Goal: Information Seeking & Learning: Learn about a topic

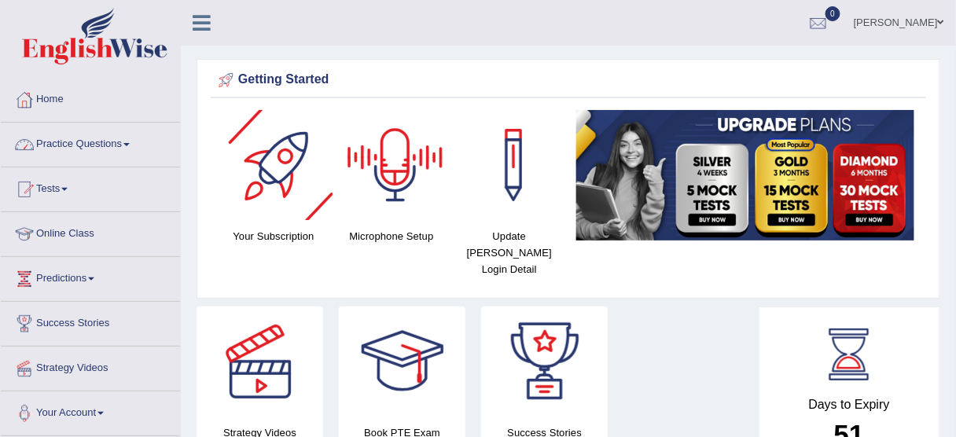
drag, startPoint x: 0, startPoint y: 0, endPoint x: 123, endPoint y: 139, distance: 186.1
click at [123, 139] on link "Practice Questions" at bounding box center [90, 142] width 179 height 39
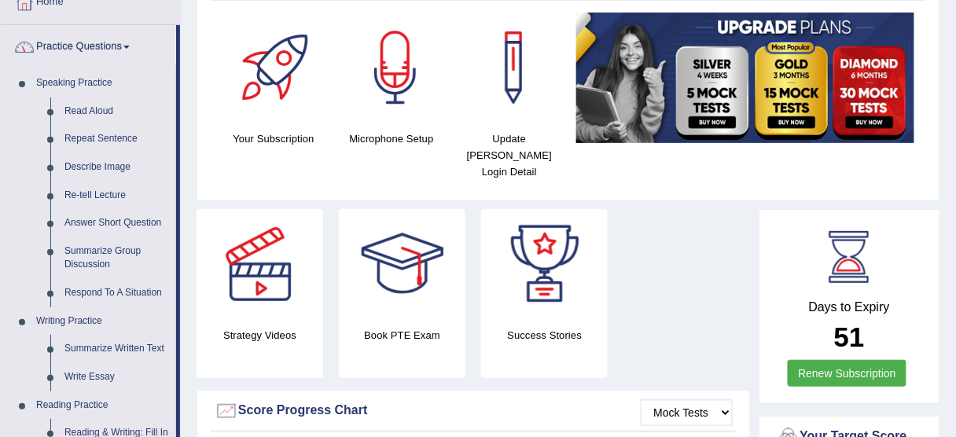
scroll to position [103, 0]
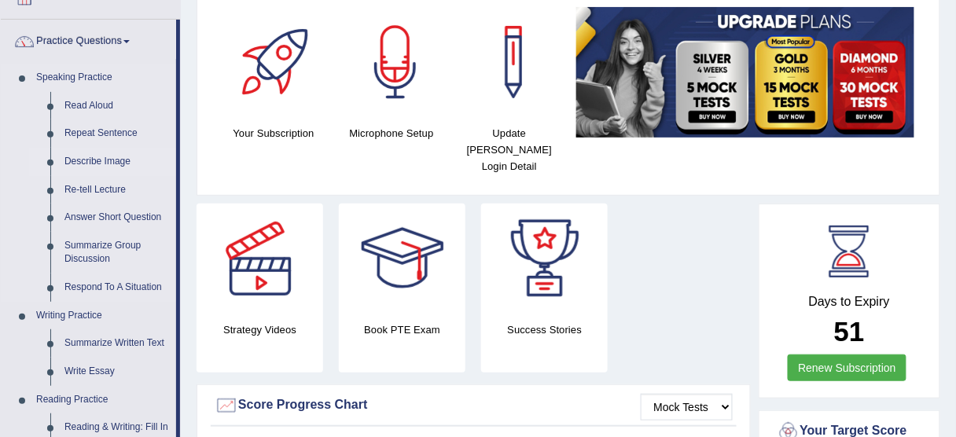
click at [120, 159] on link "Describe Image" at bounding box center [116, 162] width 119 height 28
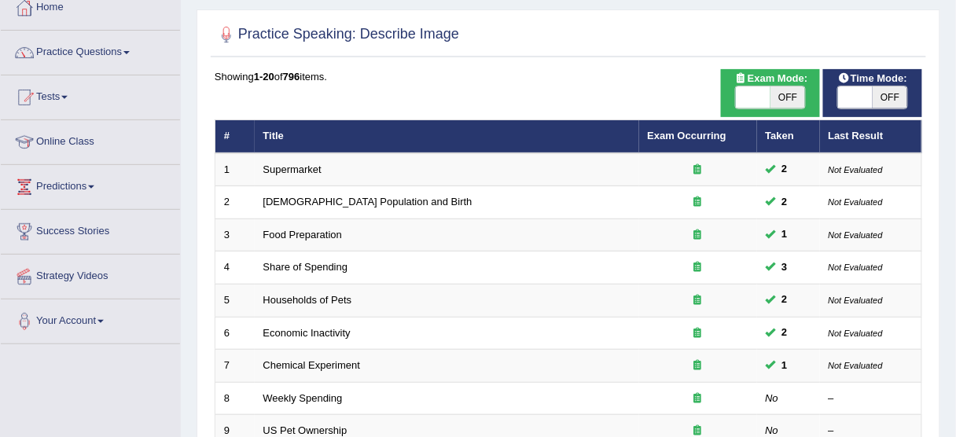
scroll to position [96, 0]
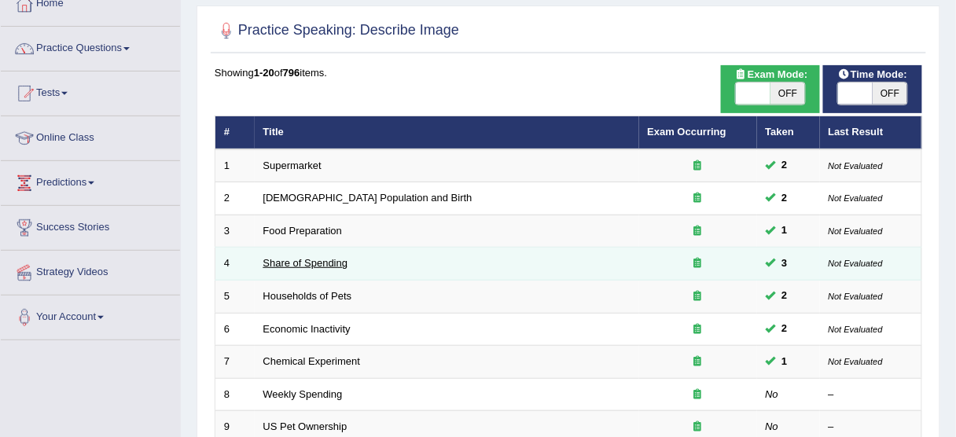
click at [333, 260] on link "Share of Spending" at bounding box center [305, 263] width 85 height 12
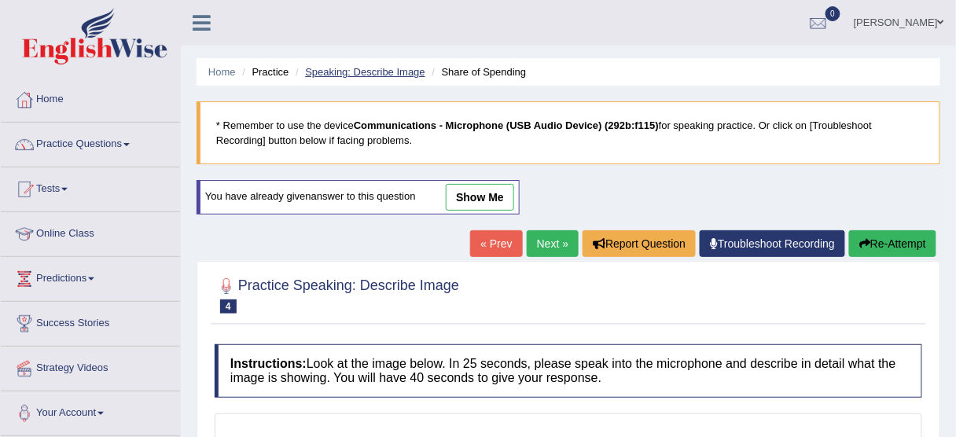
click at [336, 71] on link "Speaking: Describe Image" at bounding box center [365, 72] width 120 height 12
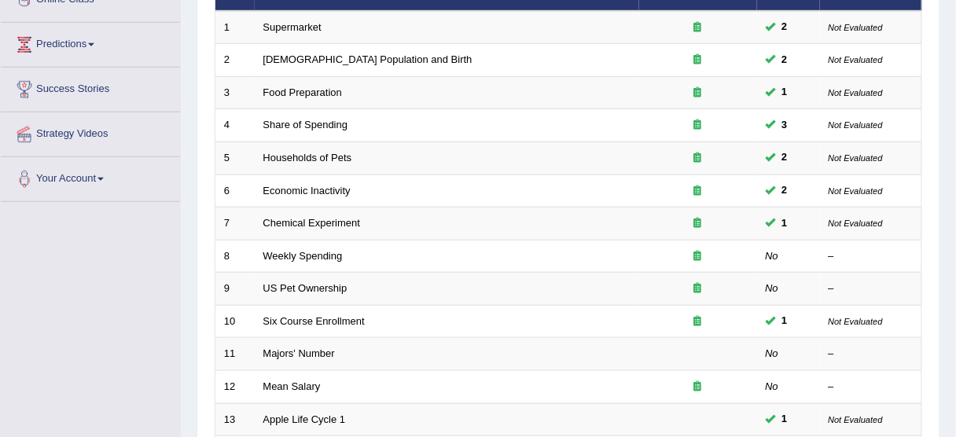
scroll to position [235, 0]
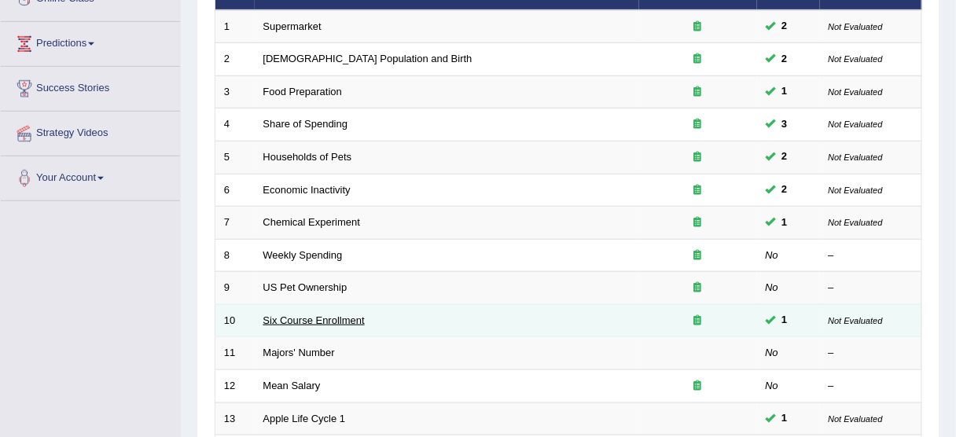
click at [320, 315] on link "Six Course Enrollment" at bounding box center [313, 321] width 101 height 12
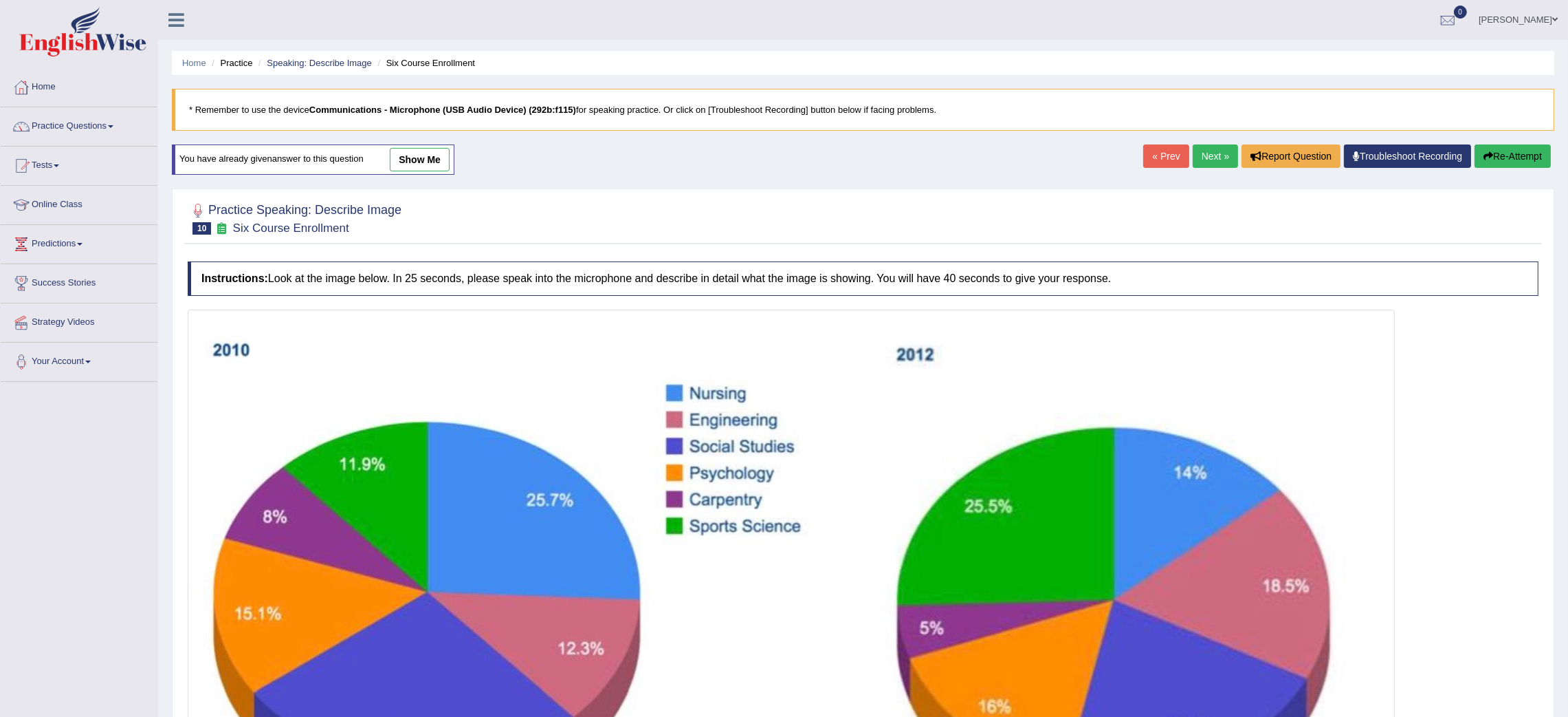
scroll to position [1, 0]
click at [836, 150] on link "Next »" at bounding box center [1216, 155] width 45 height 24
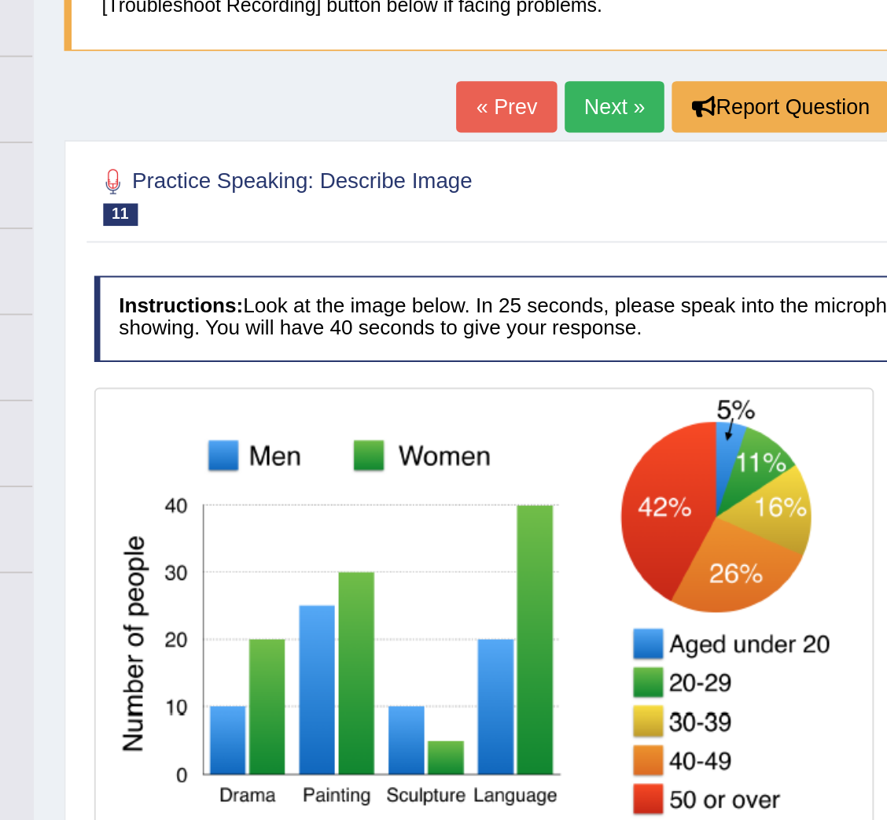
click at [418, 198] on link "« Prev" at bounding box center [427, 193] width 52 height 27
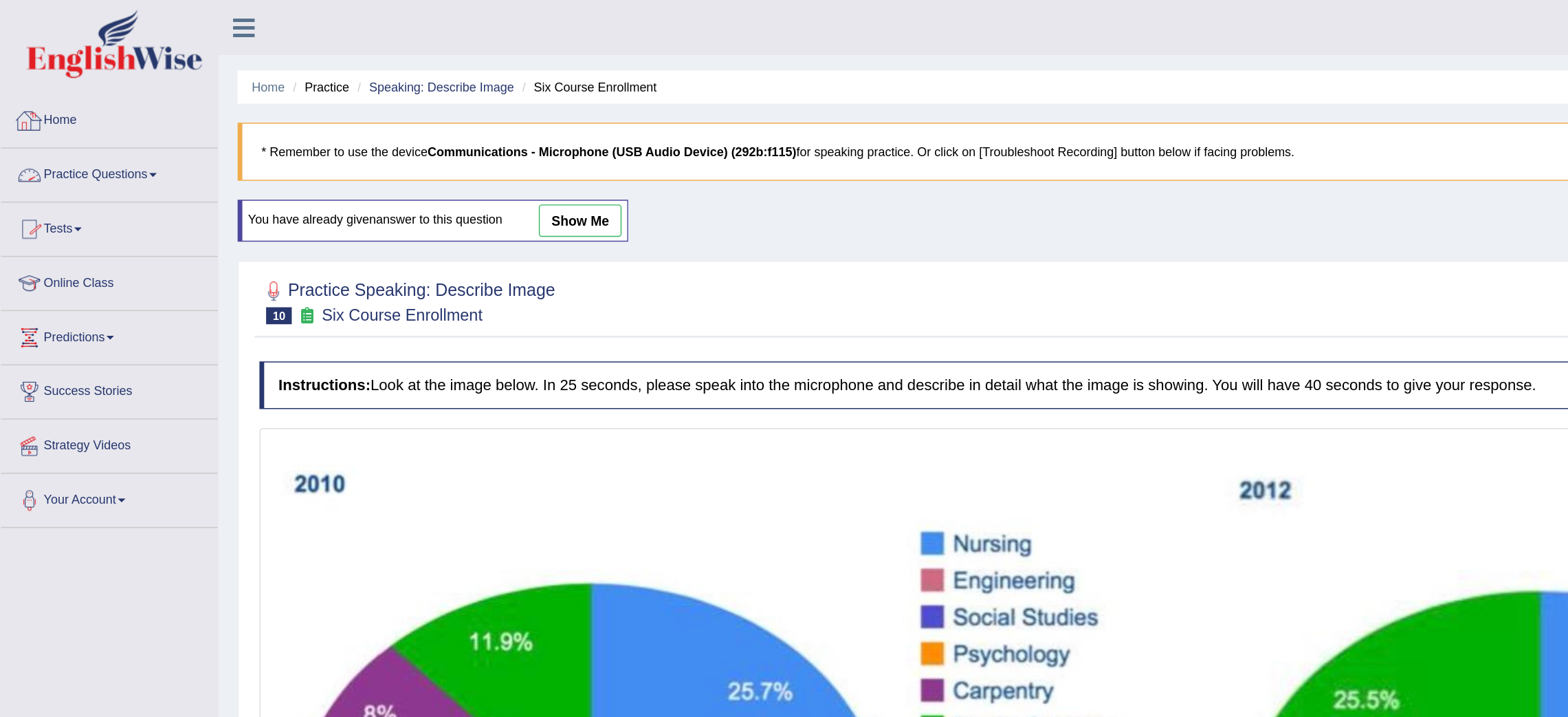
click at [84, 121] on link "Practice Questions" at bounding box center [79, 124] width 156 height 34
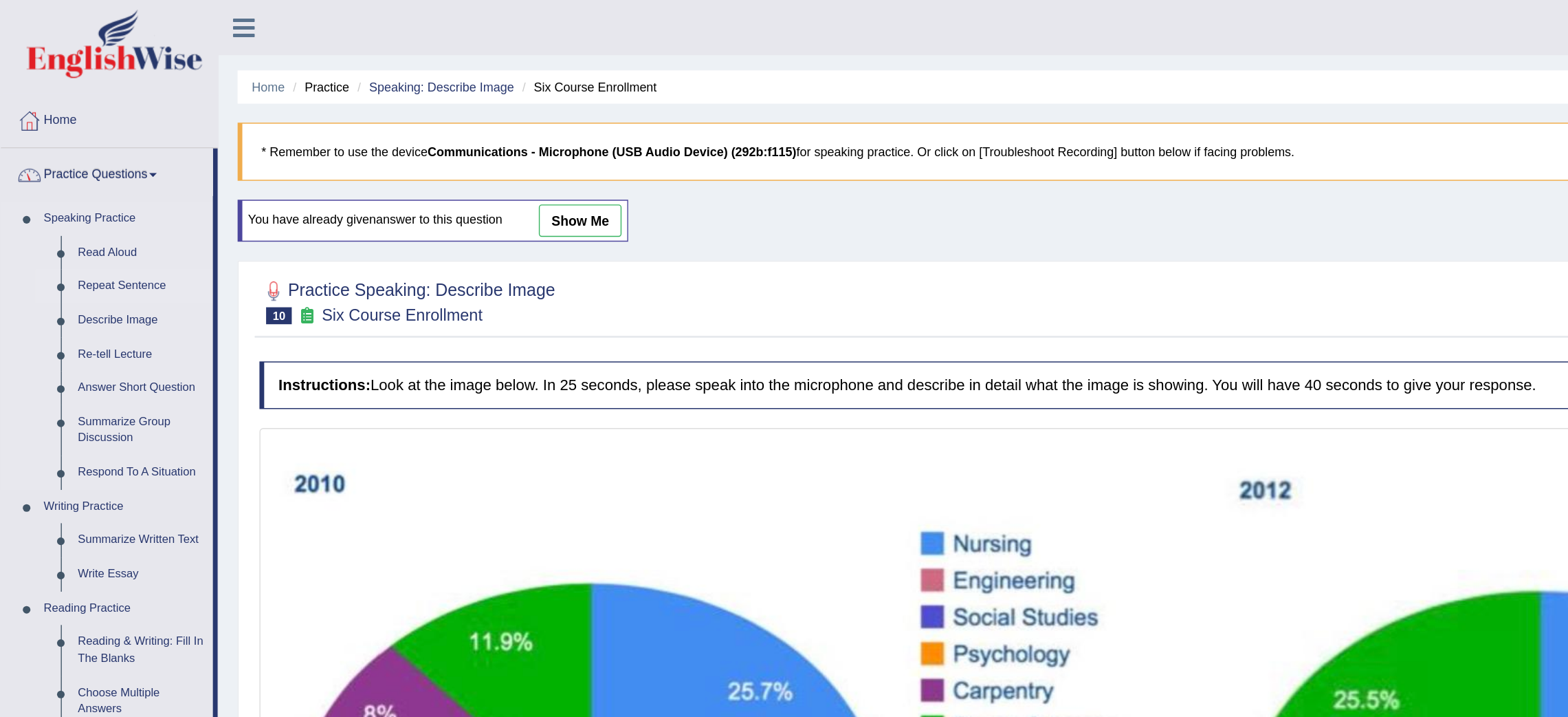
click at [79, 210] on link "Repeat Sentence" at bounding box center [101, 207] width 104 height 24
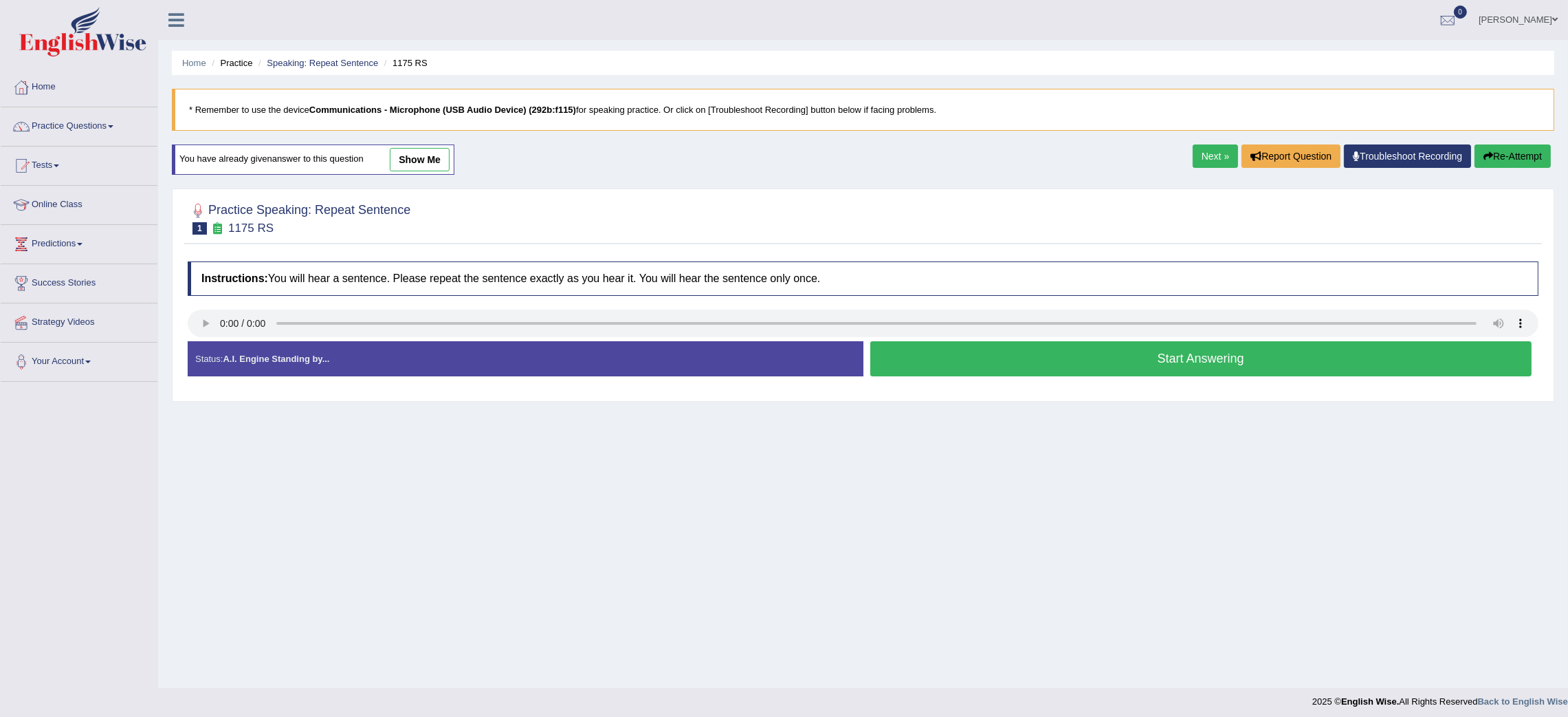
click at [1111, 365] on button "Start Answering" at bounding box center [1201, 358] width 662 height 35
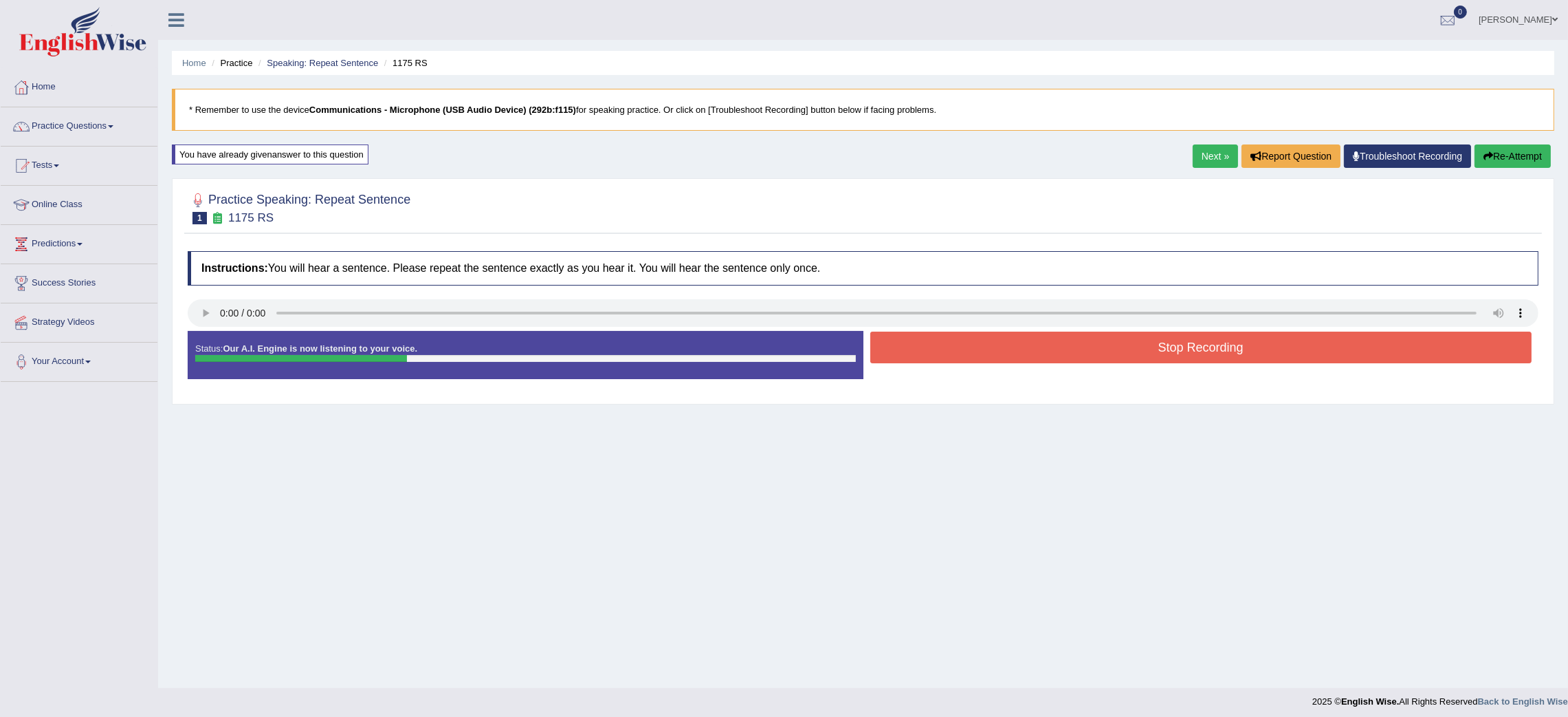
click at [1111, 363] on button "Stop Recording" at bounding box center [1201, 347] width 662 height 31
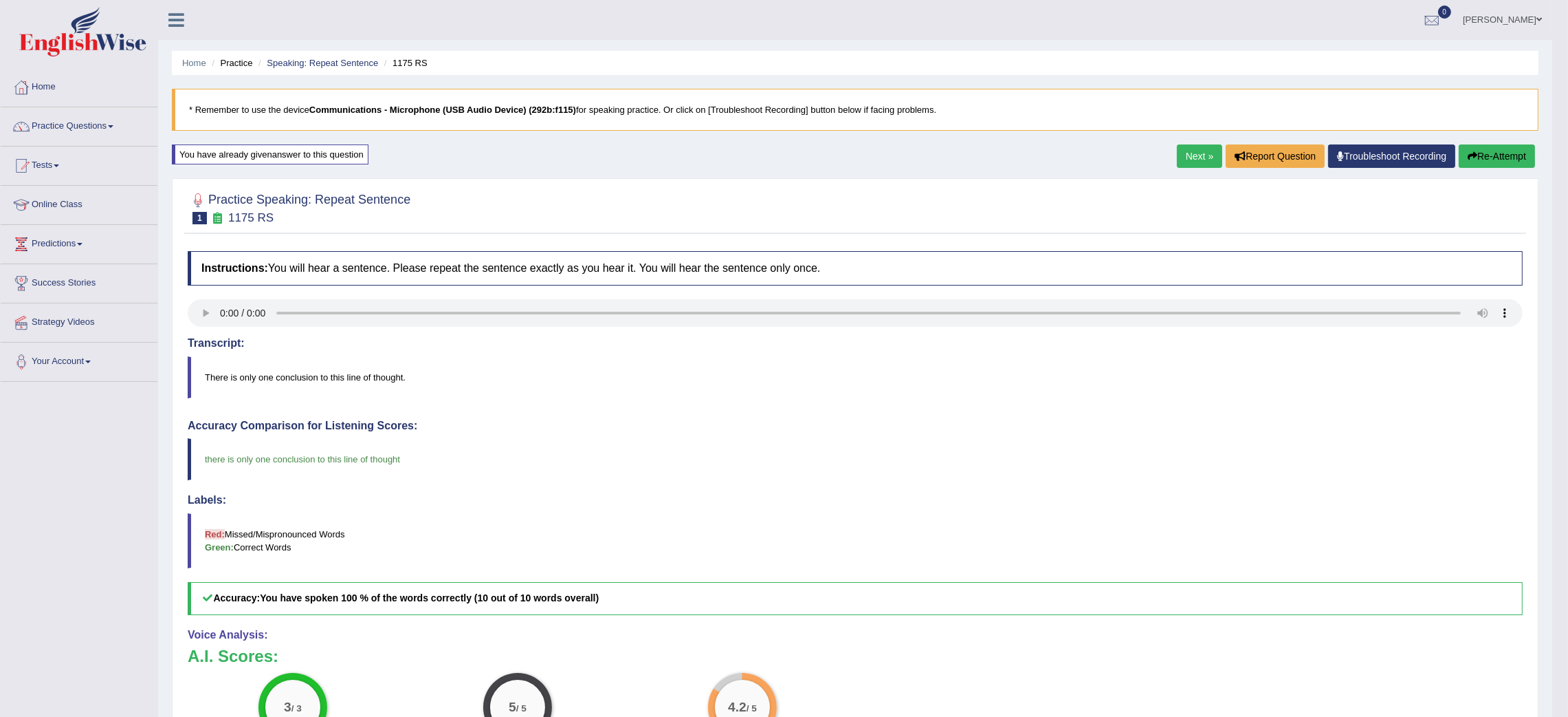
click at [1527, 14] on link "Ravinder Kaur" at bounding box center [1502, 17] width 100 height 36
click at [1440, 177] on link "Log out" at bounding box center [1477, 192] width 149 height 31
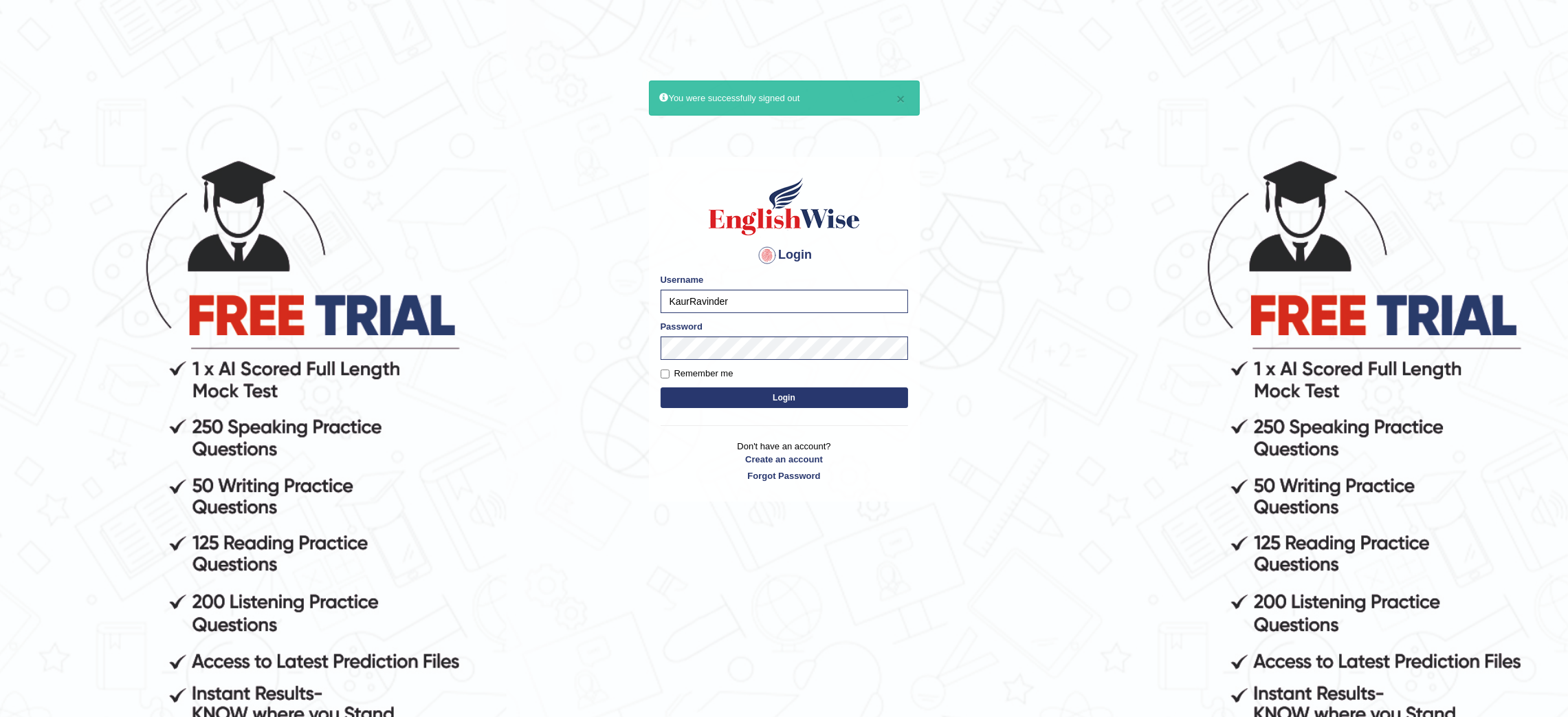
type input "Daaas"
click at [817, 392] on button "Login" at bounding box center [784, 398] width 247 height 21
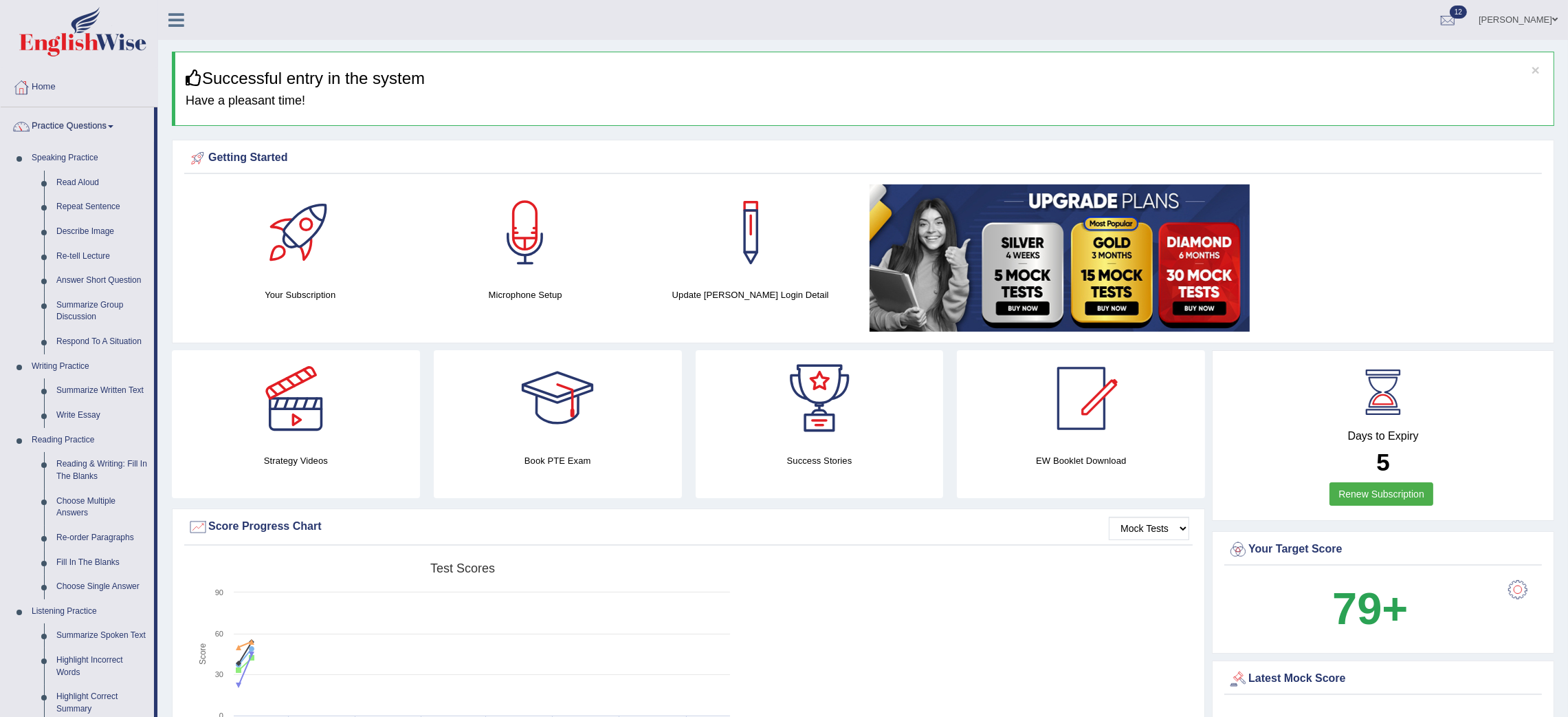
click at [96, 130] on link "Practice Questions" at bounding box center [77, 124] width 153 height 34
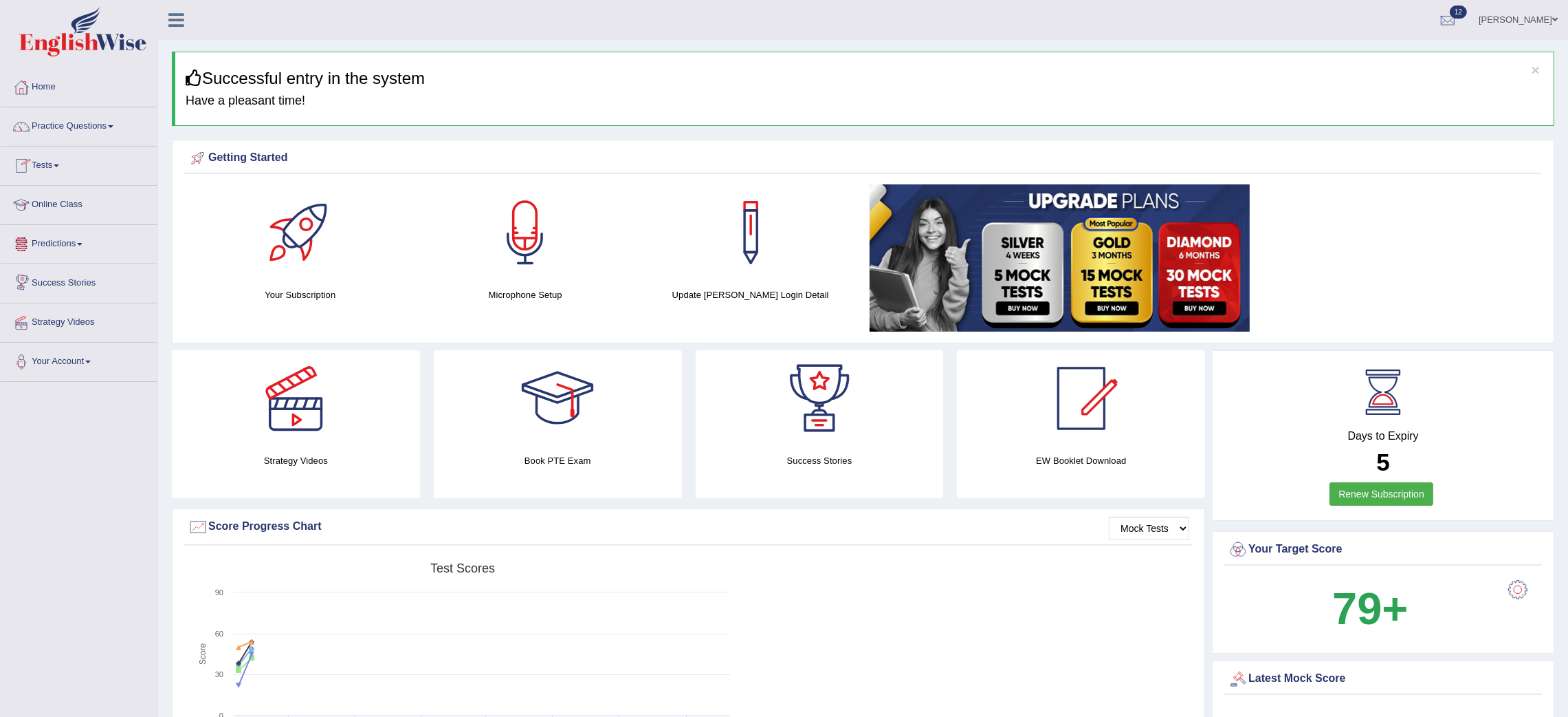
click at [46, 204] on link "Online Class" at bounding box center [79, 202] width 156 height 34
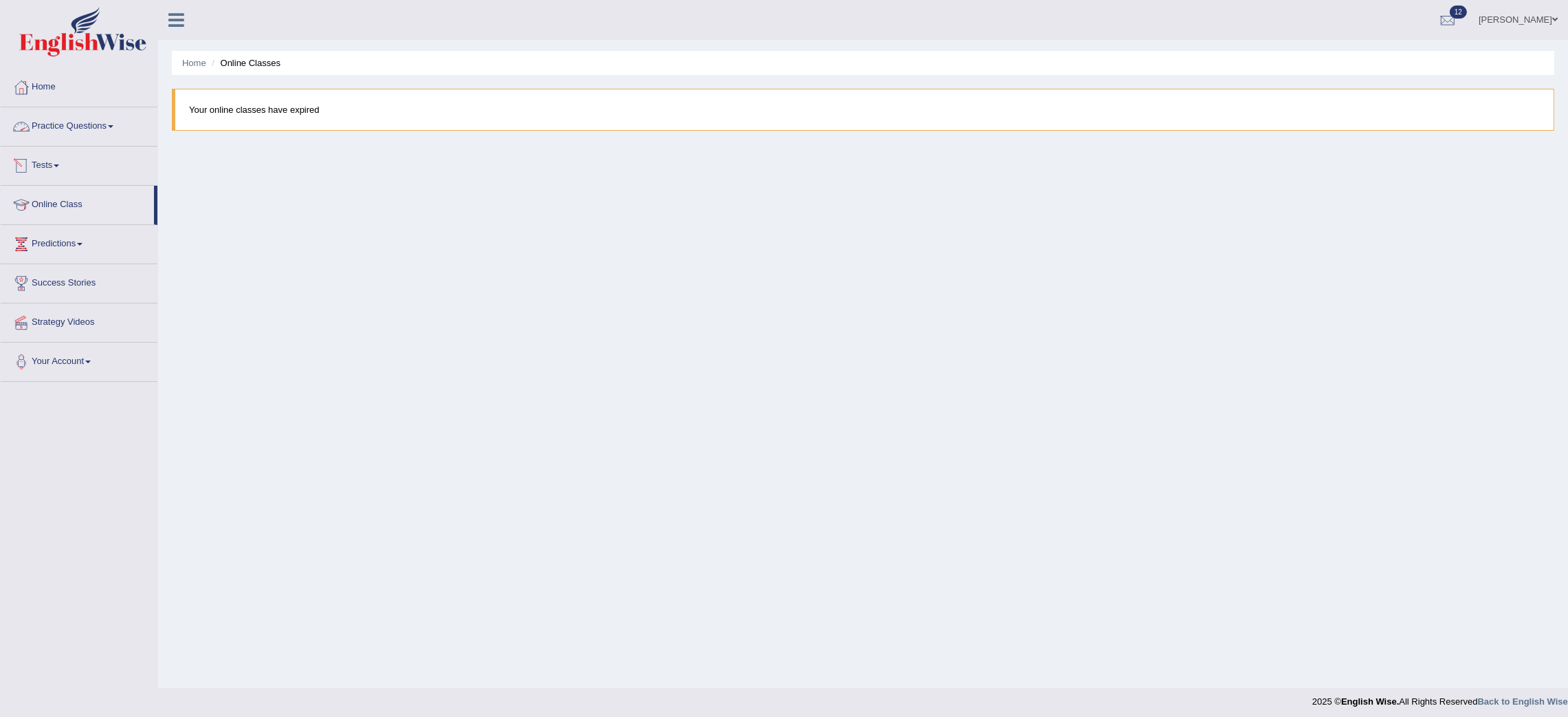
click at [54, 114] on link "Practice Questions" at bounding box center [79, 124] width 156 height 34
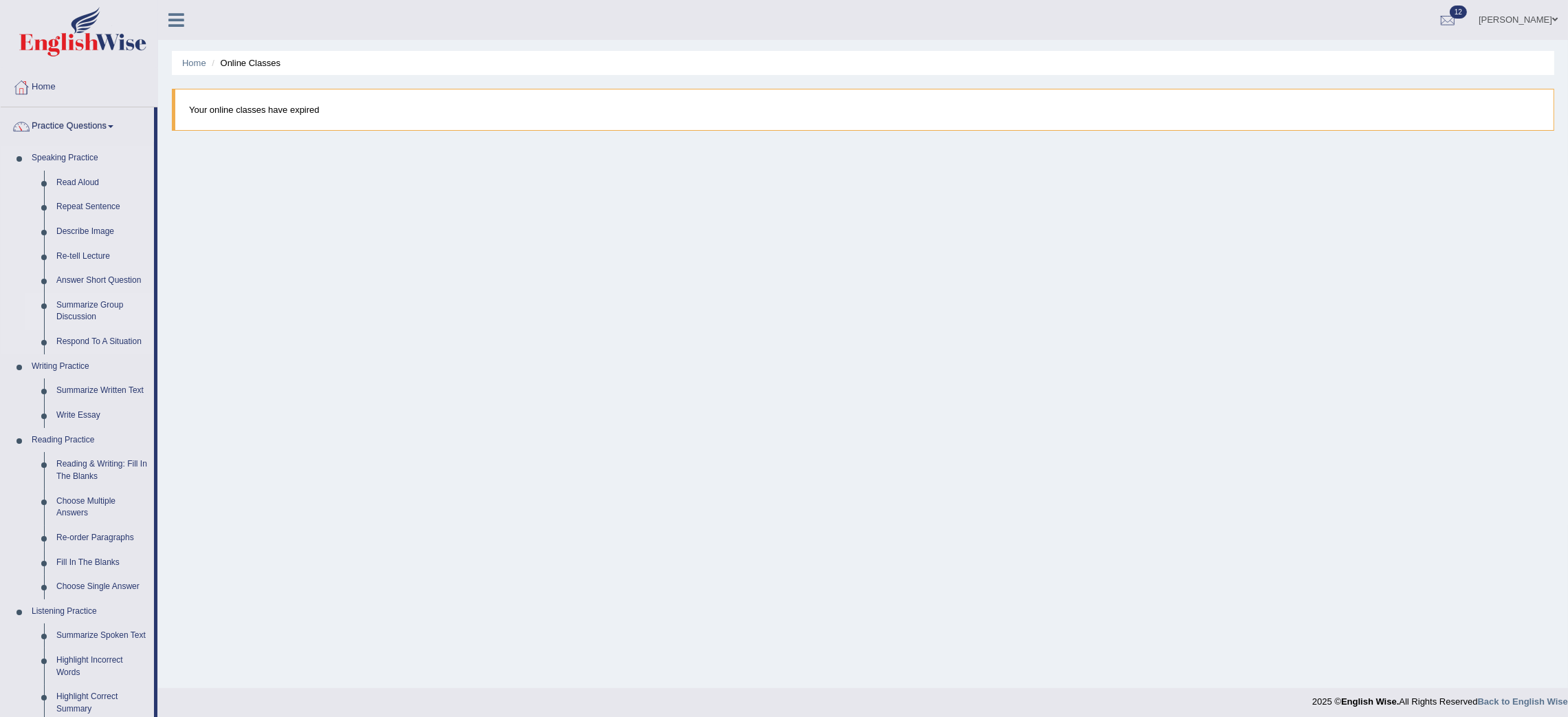
click at [86, 304] on link "Summarize Group Discussion" at bounding box center [101, 311] width 104 height 37
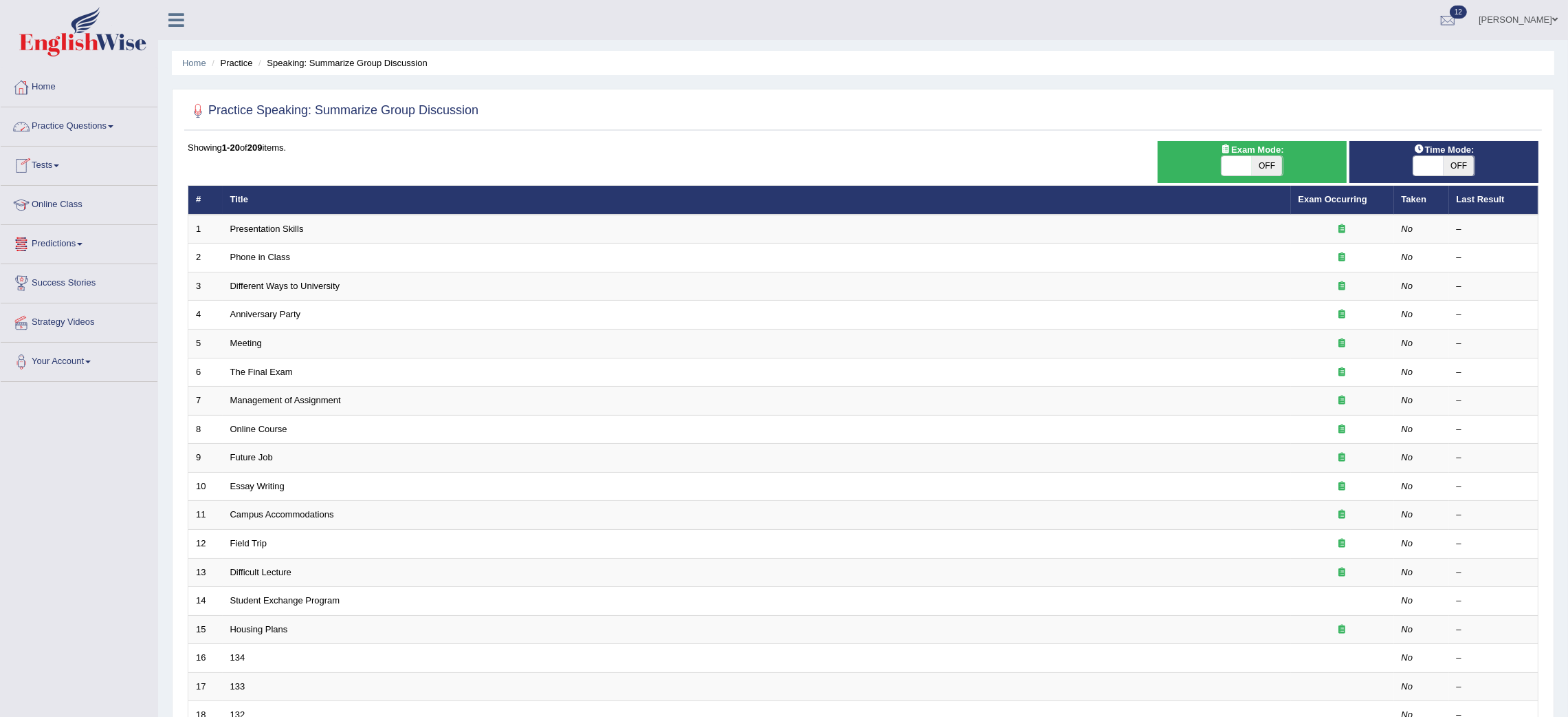
click at [102, 129] on link "Practice Questions" at bounding box center [79, 124] width 156 height 34
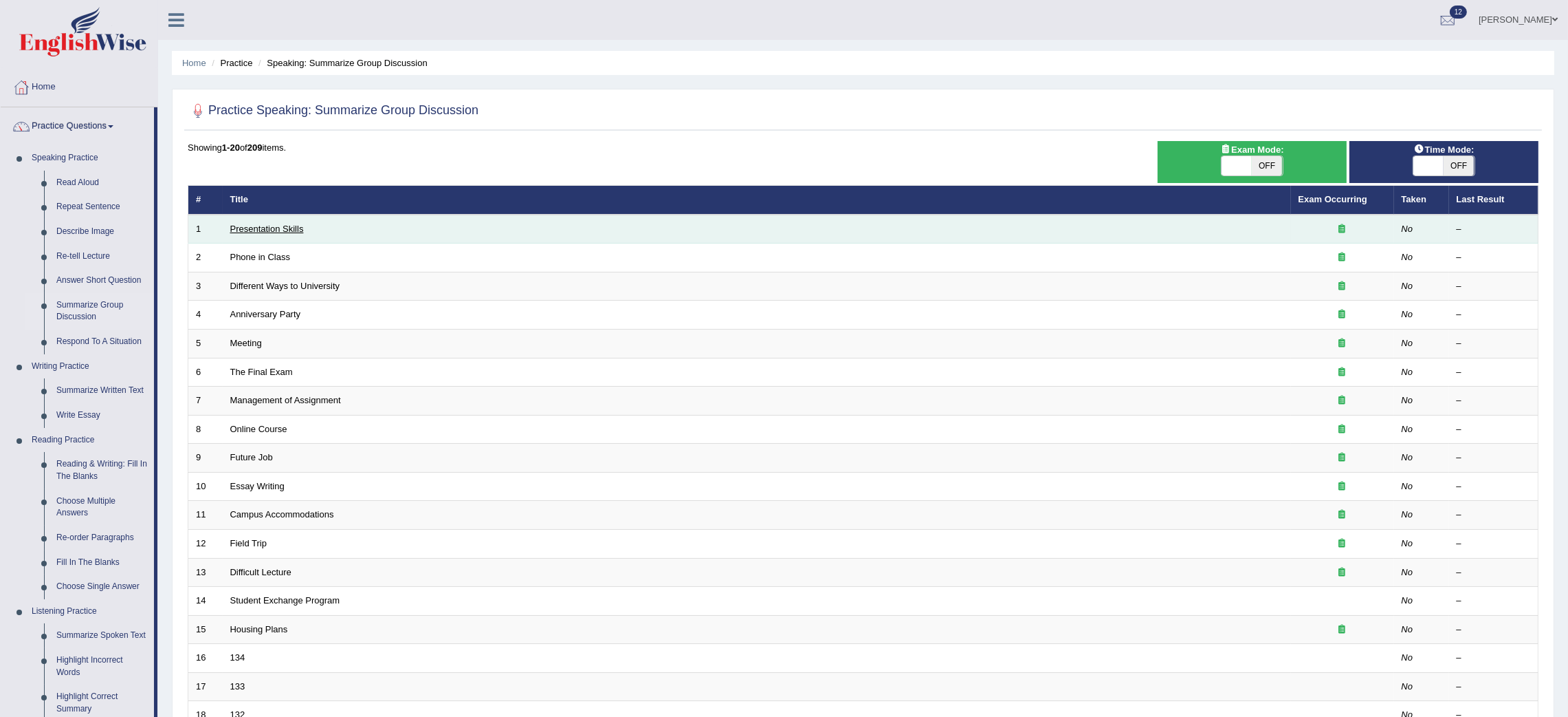
click at [269, 226] on link "Presentation Skills" at bounding box center [267, 229] width 73 height 10
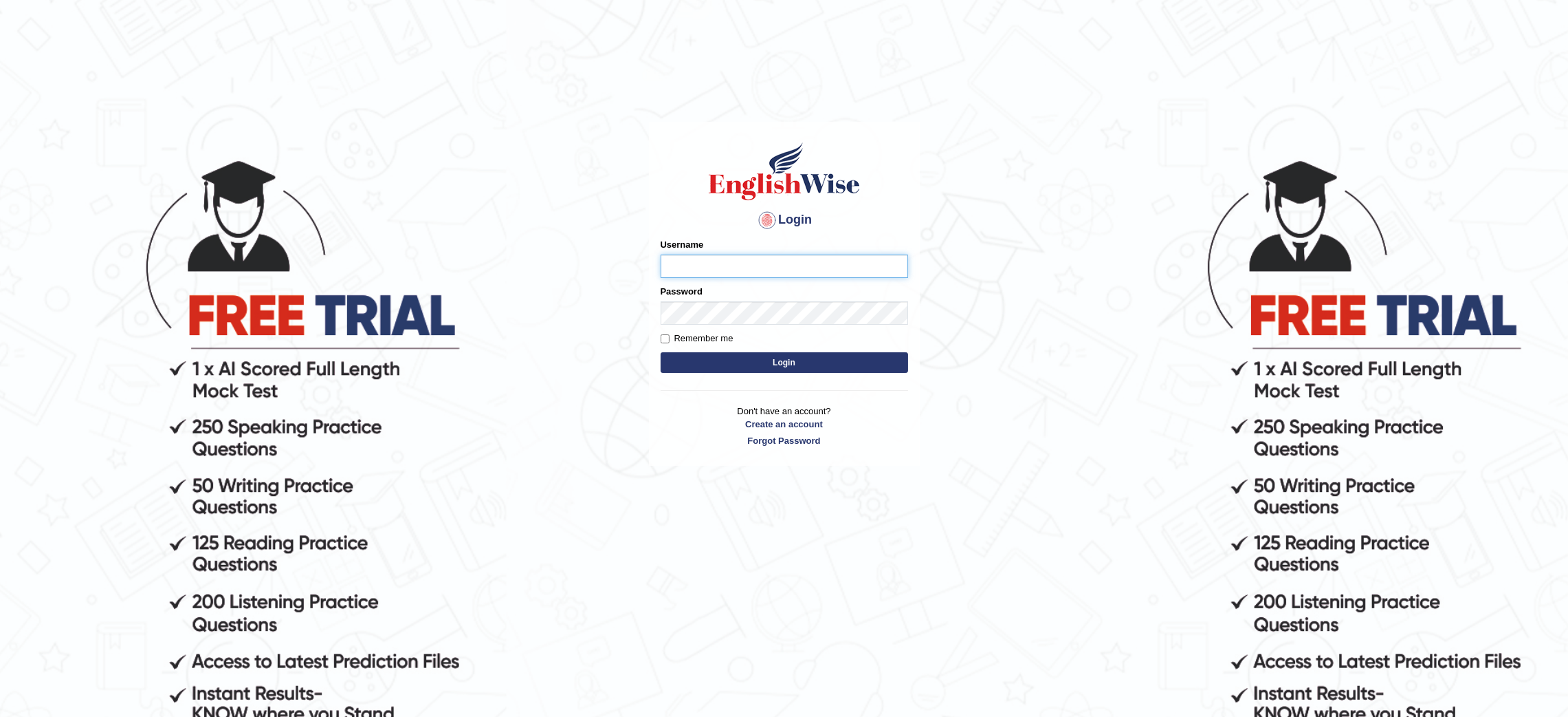
type input "Daaas"
click at [774, 361] on button "Login" at bounding box center [784, 363] width 247 height 21
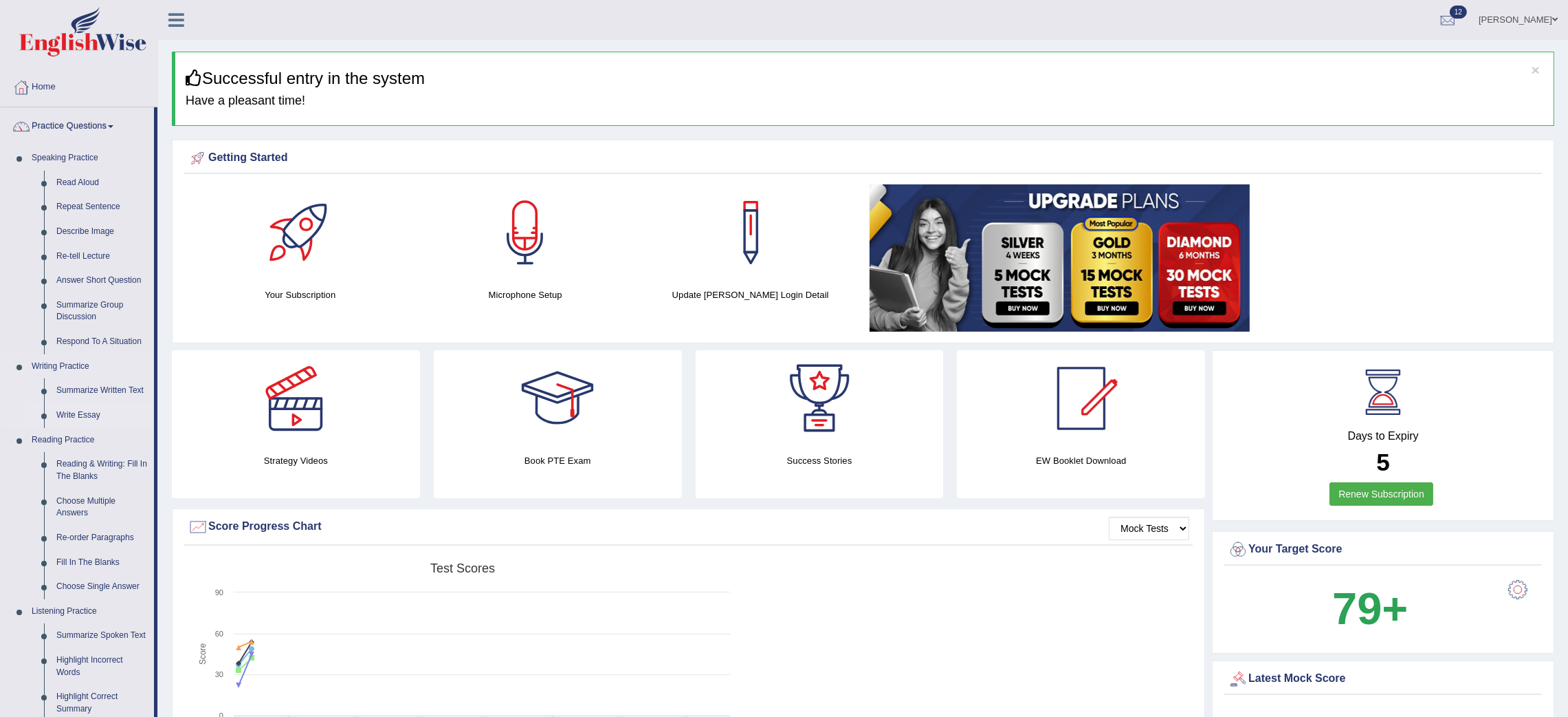
click at [80, 412] on link "Write Essay" at bounding box center [101, 415] width 104 height 24
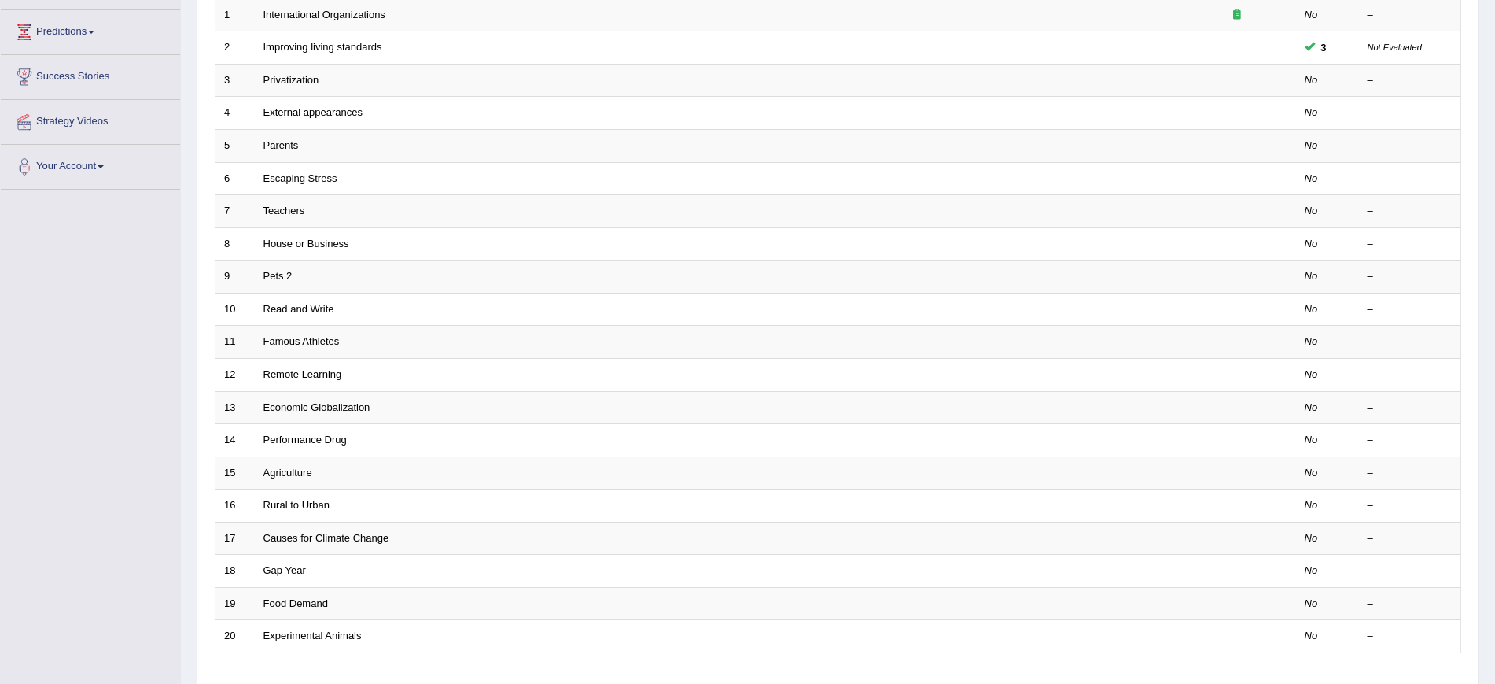
scroll to position [248, 0]
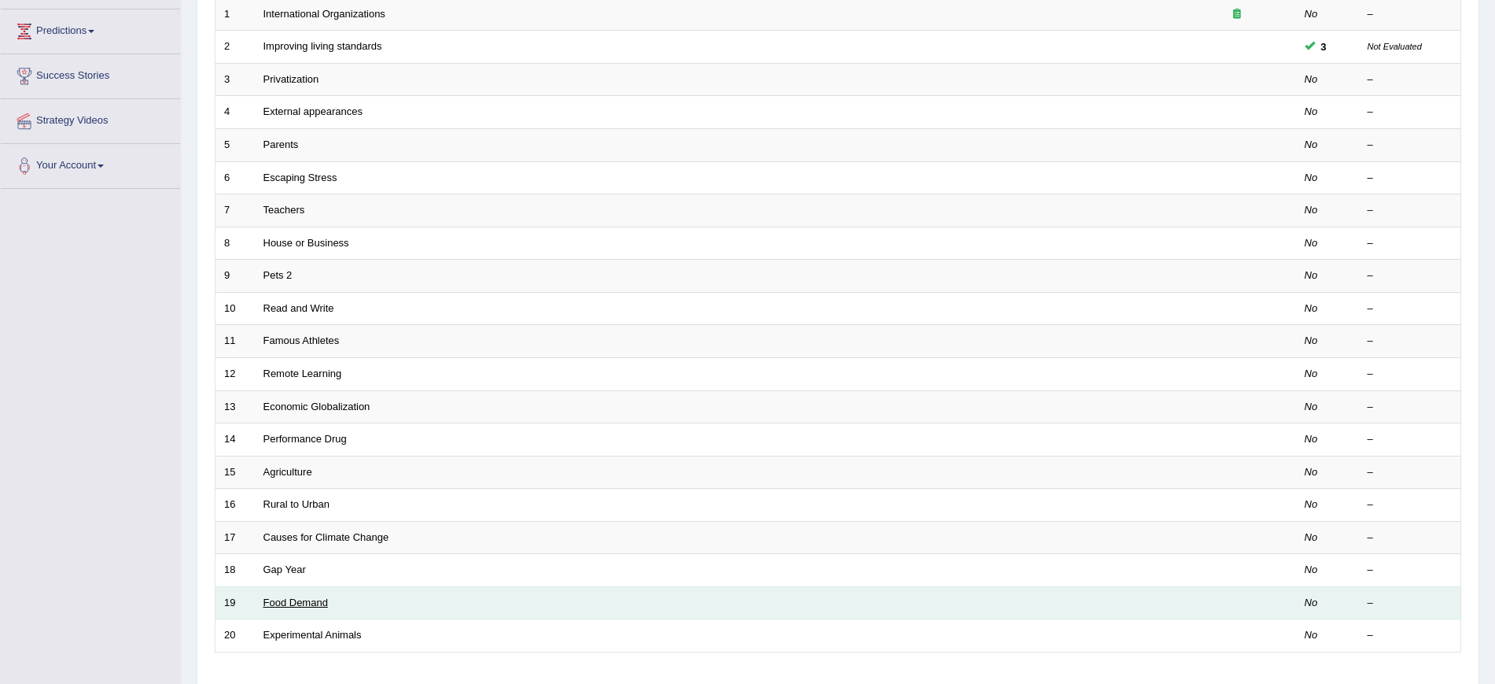
click at [312, 602] on link "Food Demand" at bounding box center [295, 602] width 64 height 12
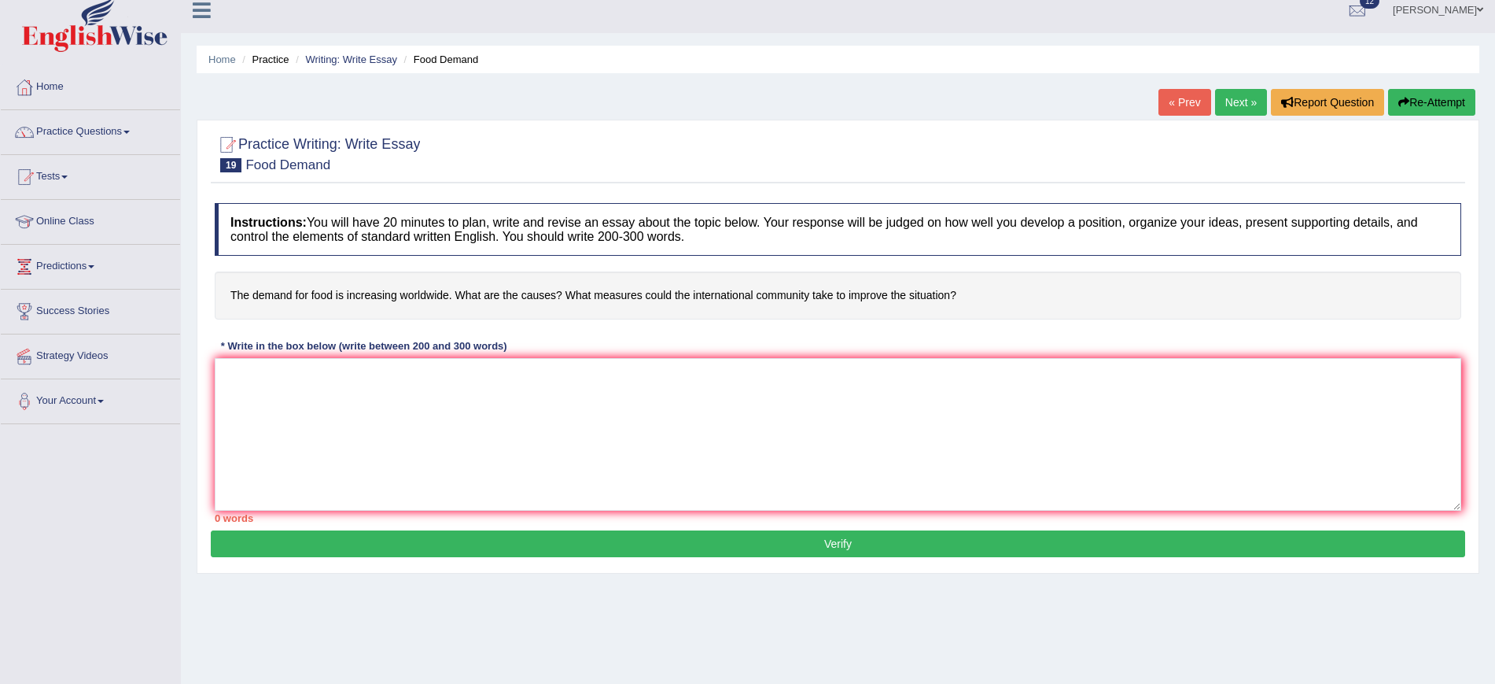
click at [1236, 102] on link "Next »" at bounding box center [1241, 102] width 52 height 27
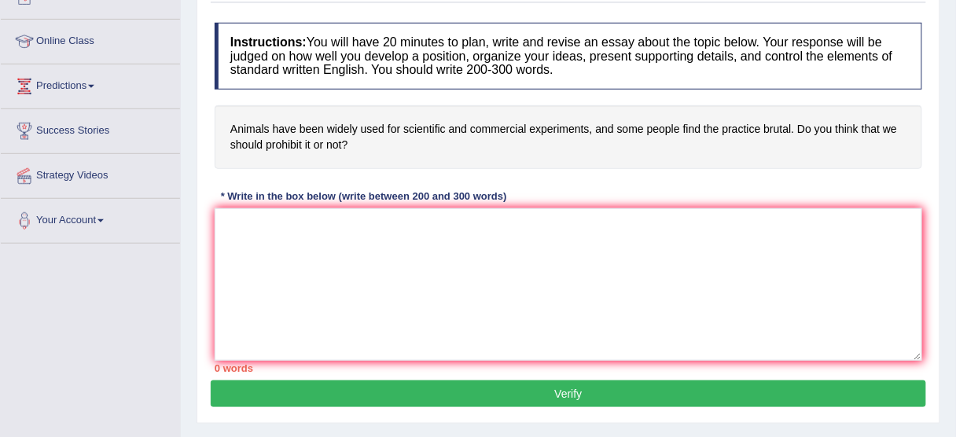
scroll to position [191, 0]
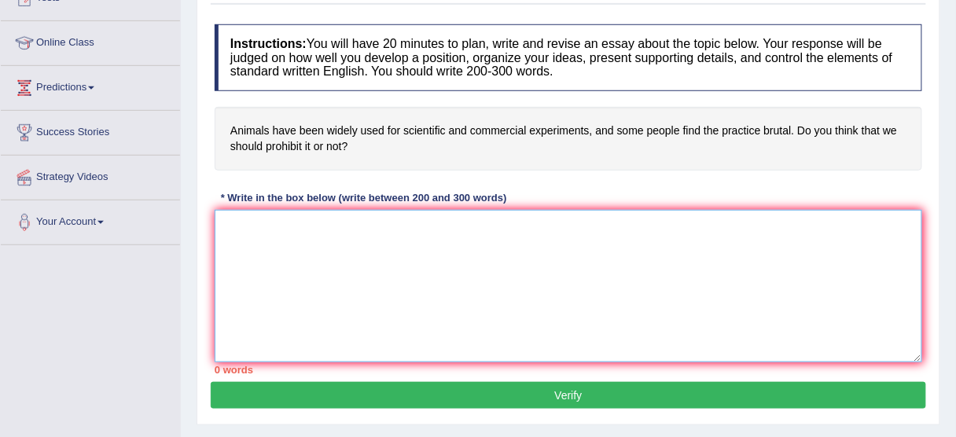
click at [503, 240] on textarea at bounding box center [569, 286] width 708 height 153
paste textarea "The expanding role of (essay topic) in contemporary life has generated extensiv…"
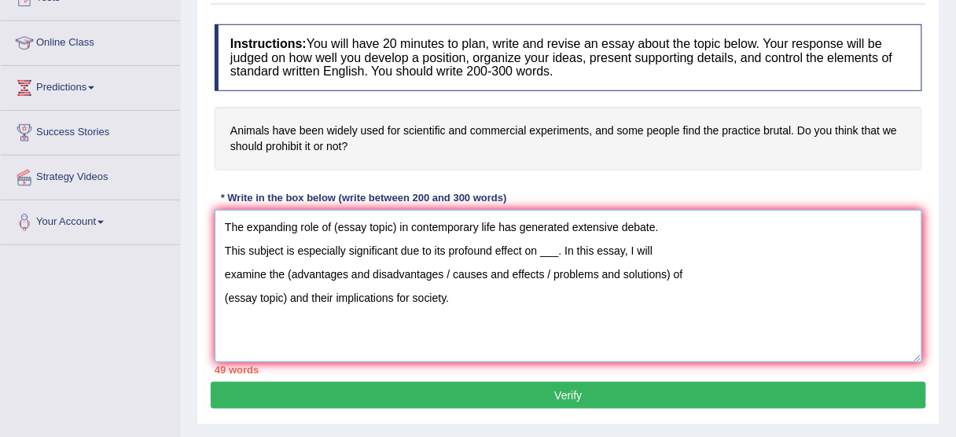
drag, startPoint x: 238, startPoint y: 249, endPoint x: 558, endPoint y: 244, distance: 320.2
click at [558, 244] on textarea "The expanding role of (essay topic) in contemporary life has generated extensiv…" at bounding box center [569, 286] width 708 height 153
click at [741, 245] on textarea "The expanding role of (essay topic) in contemporary life has generated extensiv…" at bounding box center [569, 286] width 708 height 153
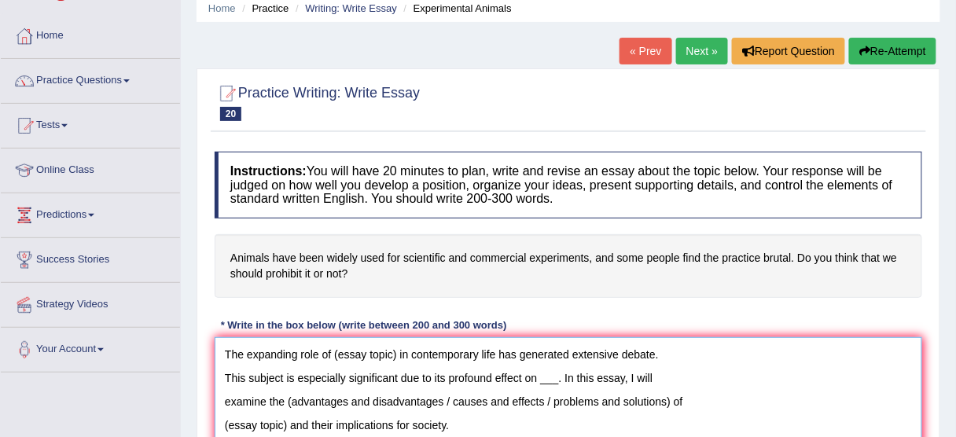
scroll to position [60, 0]
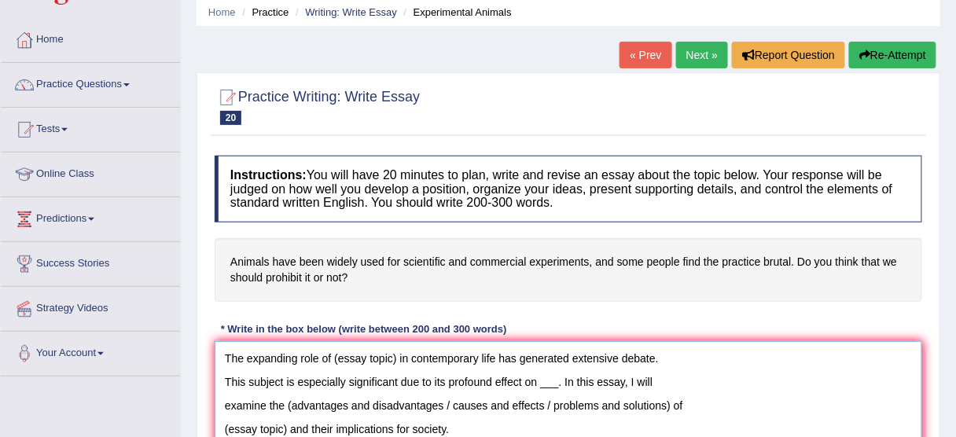
type textarea "The expanding role of (essay topic) in contemporary life has generated extensiv…"
click at [702, 46] on link "Next »" at bounding box center [702, 55] width 52 height 27
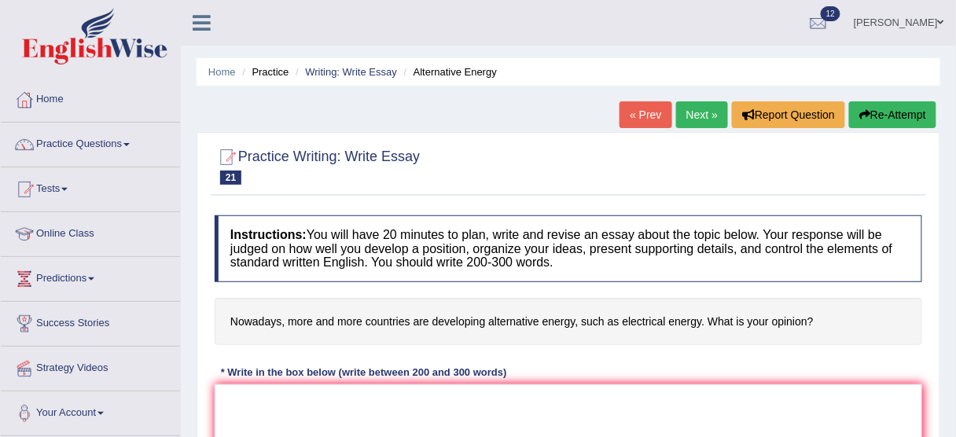
click at [691, 118] on link "Next »" at bounding box center [702, 114] width 52 height 27
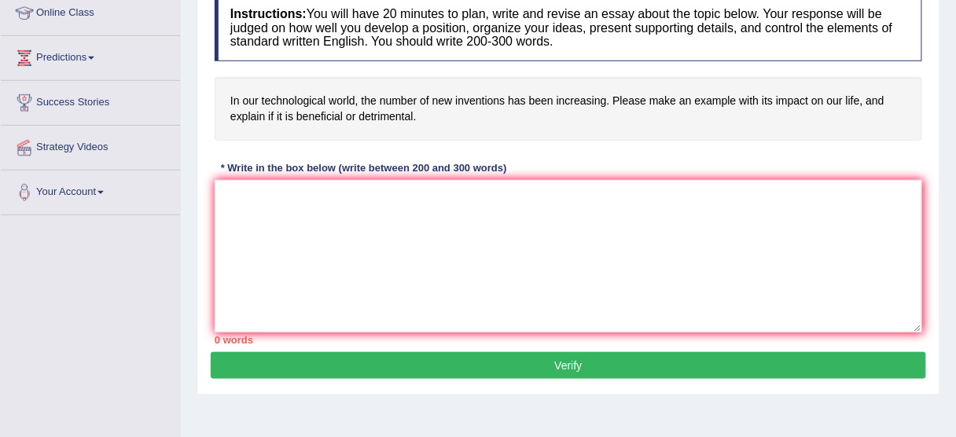
scroll to position [209, 0]
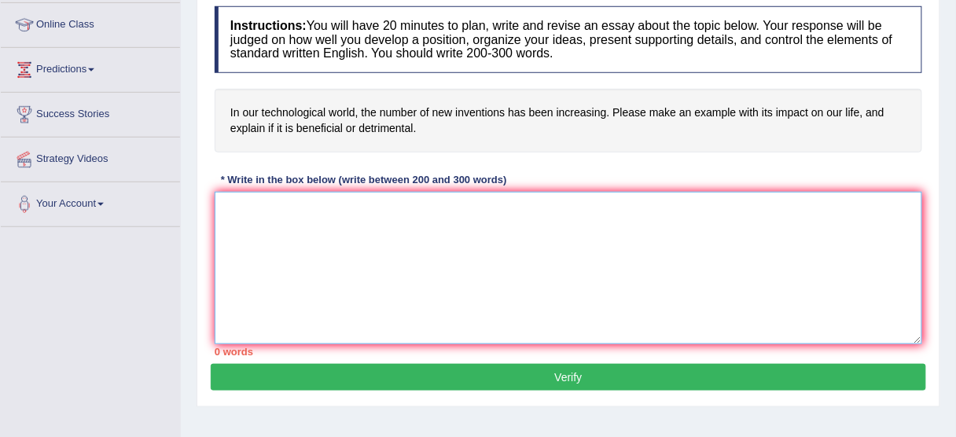
click at [595, 222] on textarea at bounding box center [569, 268] width 708 height 153
paste textarea "The expanding role of (essay topic) in contemporary life has generated extensiv…"
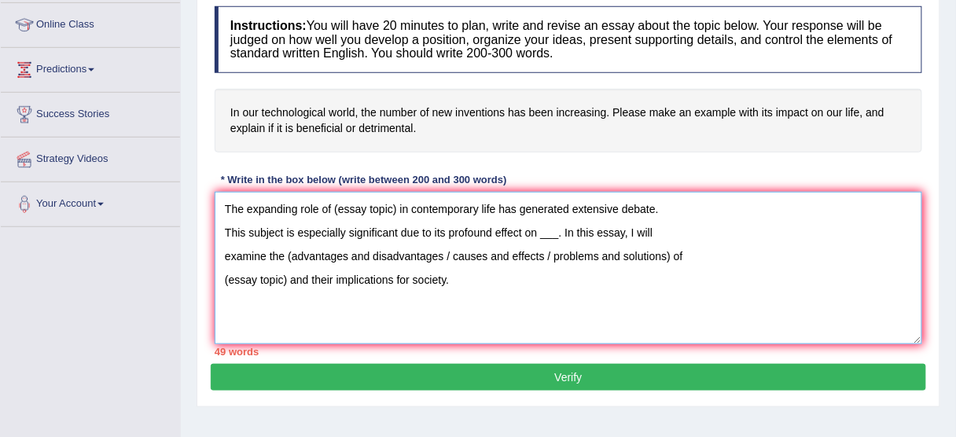
drag, startPoint x: 540, startPoint y: 230, endPoint x: 580, endPoint y: 229, distance: 40.9
click at [580, 229] on textarea "The expanding role of (essay topic) in contemporary life has generated extensiv…" at bounding box center [569, 268] width 708 height 153
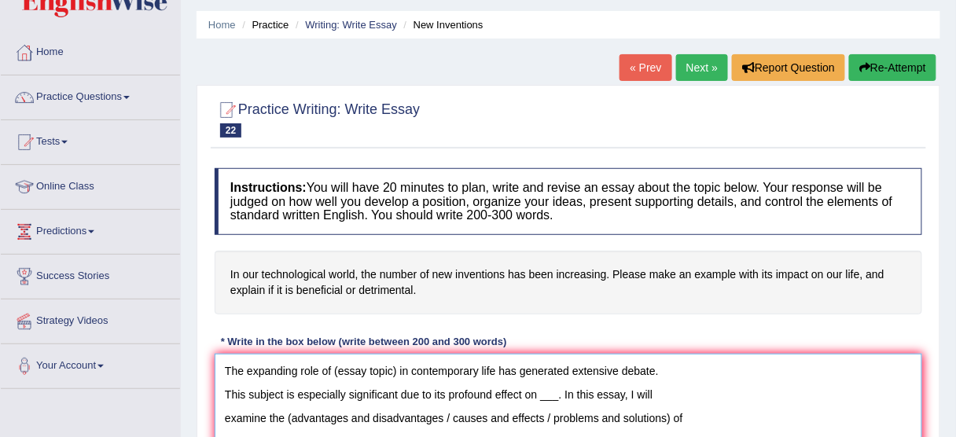
scroll to position [28, 0]
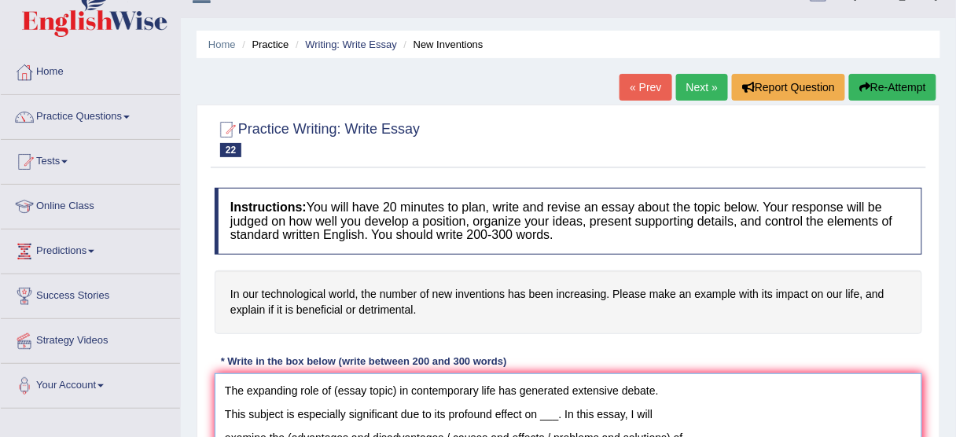
type textarea "The expanding role of (essay topic) in contemporary life has generated extensiv…"
click at [709, 75] on link "Next »" at bounding box center [702, 87] width 52 height 27
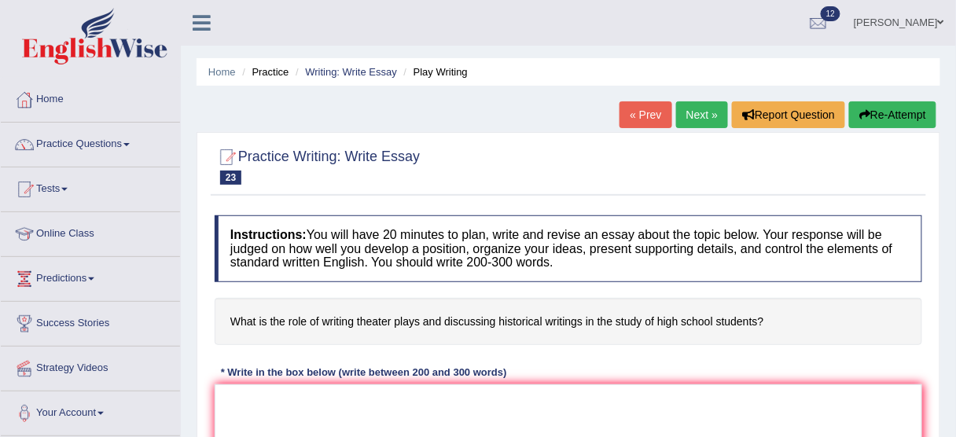
click at [691, 105] on link "Next »" at bounding box center [702, 114] width 52 height 27
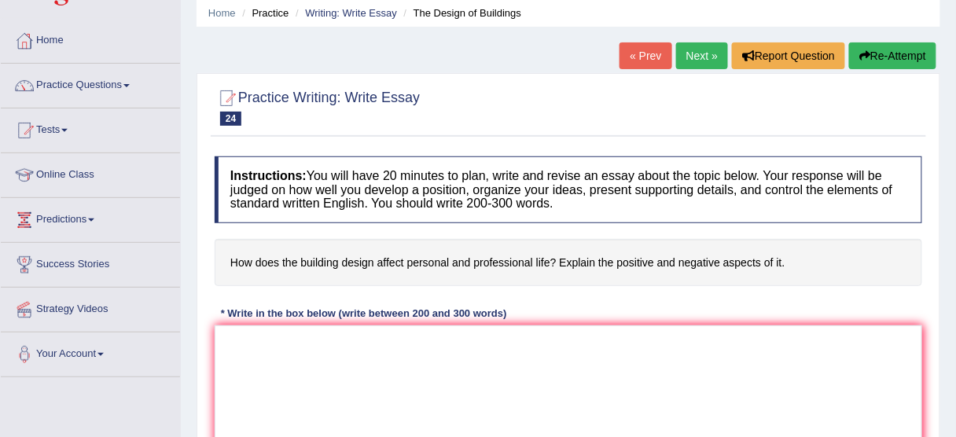
scroll to position [54, 0]
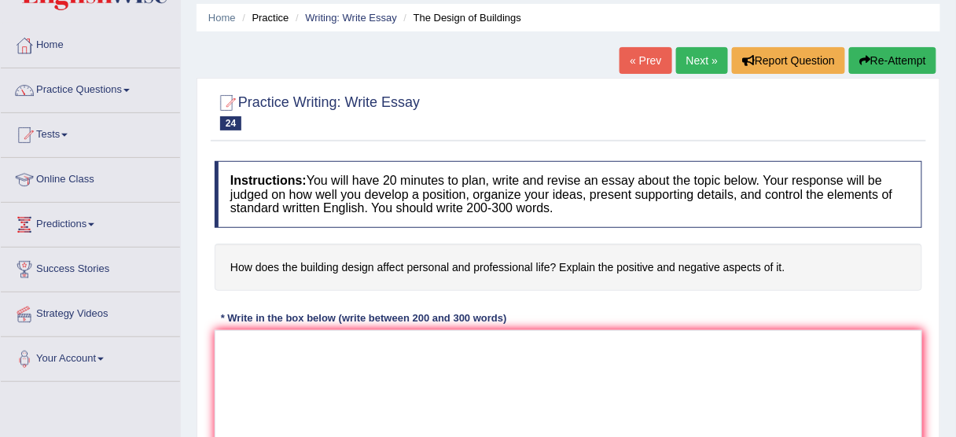
click at [695, 65] on link "Next »" at bounding box center [702, 60] width 52 height 27
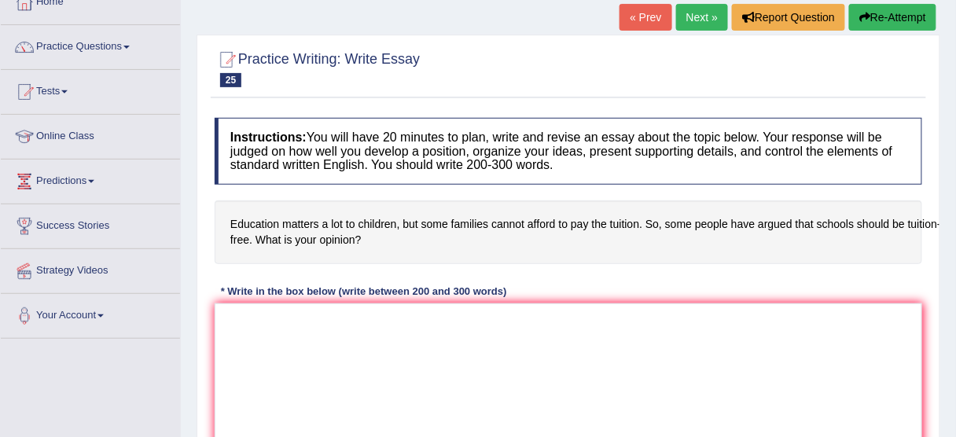
scroll to position [102, 0]
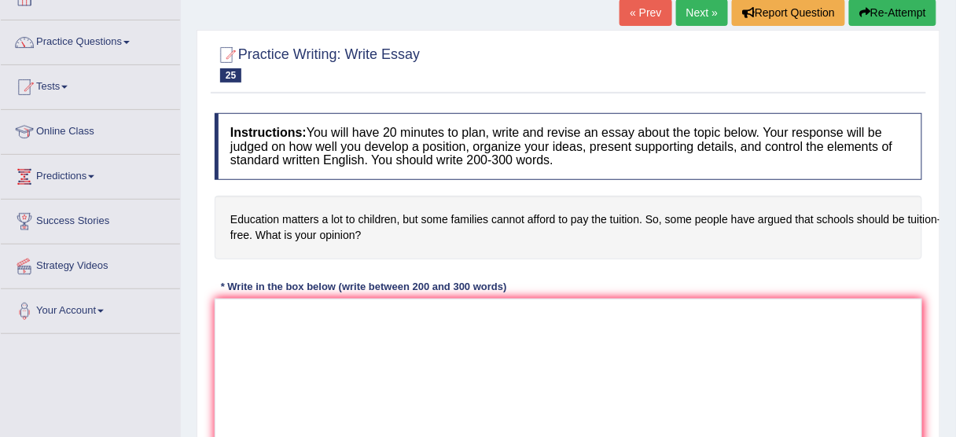
click at [702, 16] on link "Next »" at bounding box center [702, 12] width 52 height 27
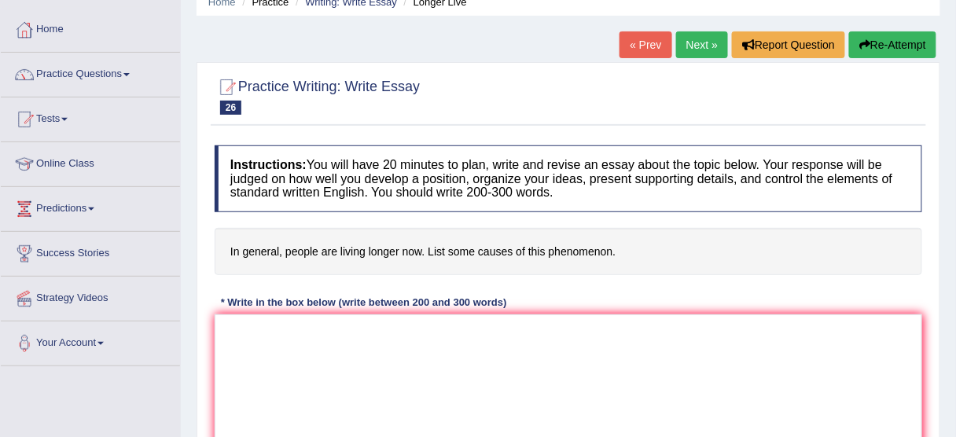
scroll to position [69, 0]
click at [675, 79] on div at bounding box center [569, 96] width 708 height 48
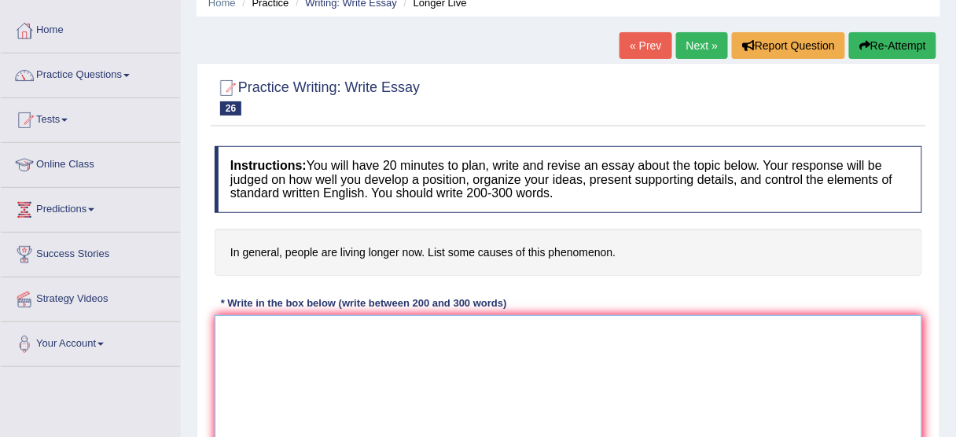
click at [565, 335] on textarea at bounding box center [569, 391] width 708 height 153
paste textarea "The expanding role of (essay topic) in contemporary life has generated extensiv…"
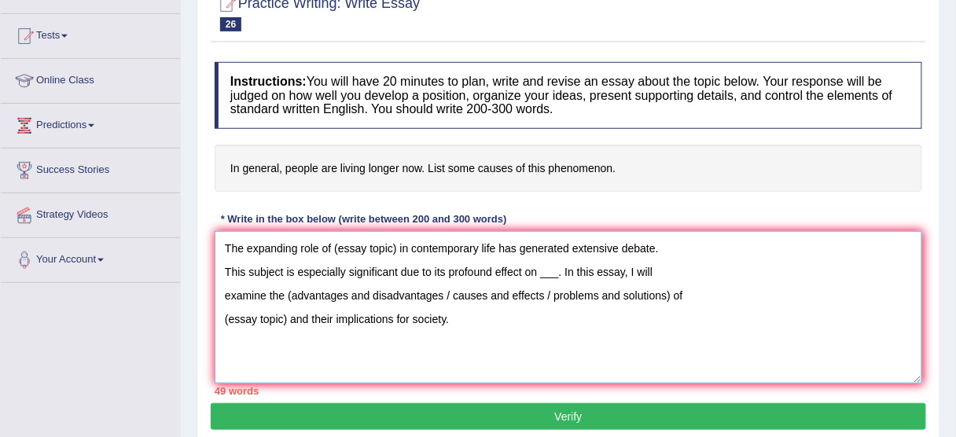
scroll to position [157, 0]
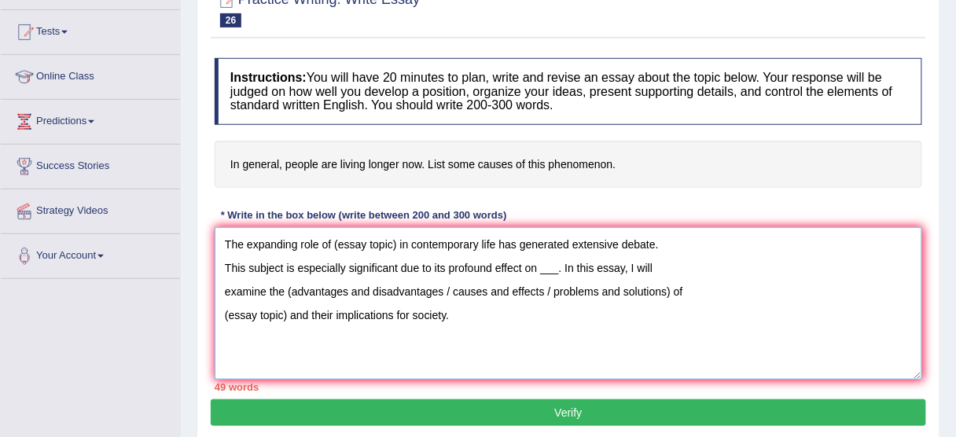
click at [536, 265] on textarea "The expanding role of (essay topic) in contemporary life has generated extensiv…" at bounding box center [569, 303] width 708 height 153
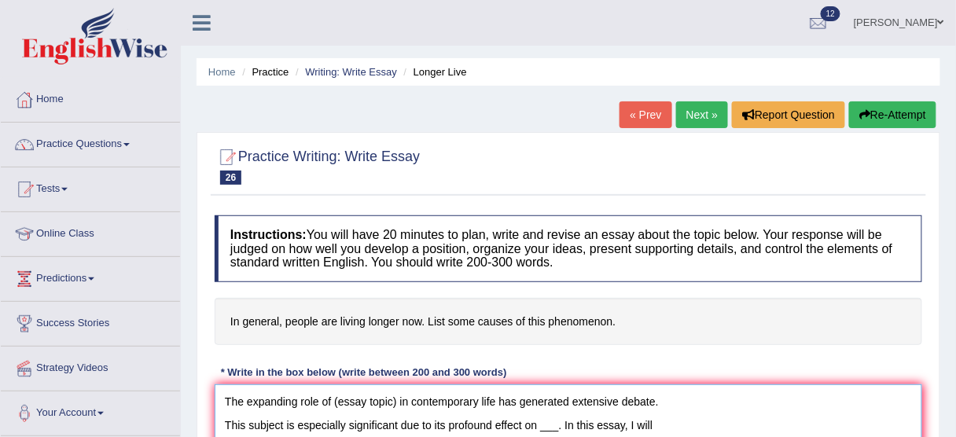
scroll to position [5, 0]
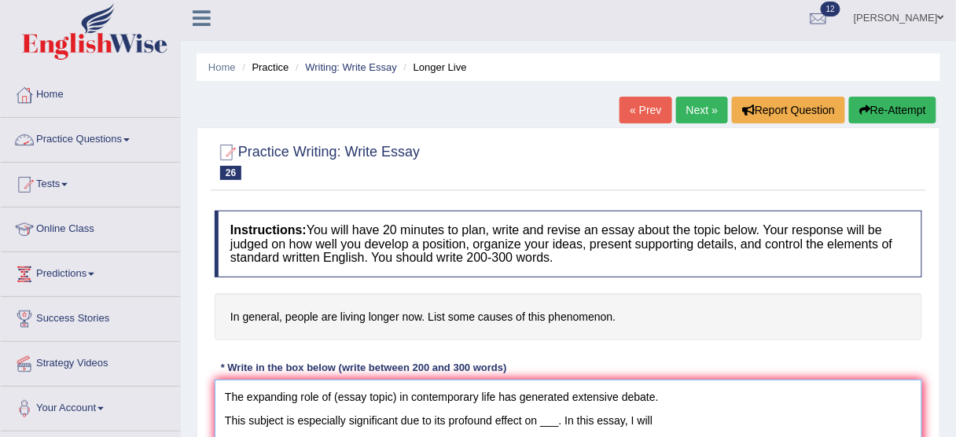
type textarea "The expanding role of (essay topic) in contemporary life has generated extensiv…"
click at [96, 135] on link "Practice Questions" at bounding box center [90, 137] width 179 height 39
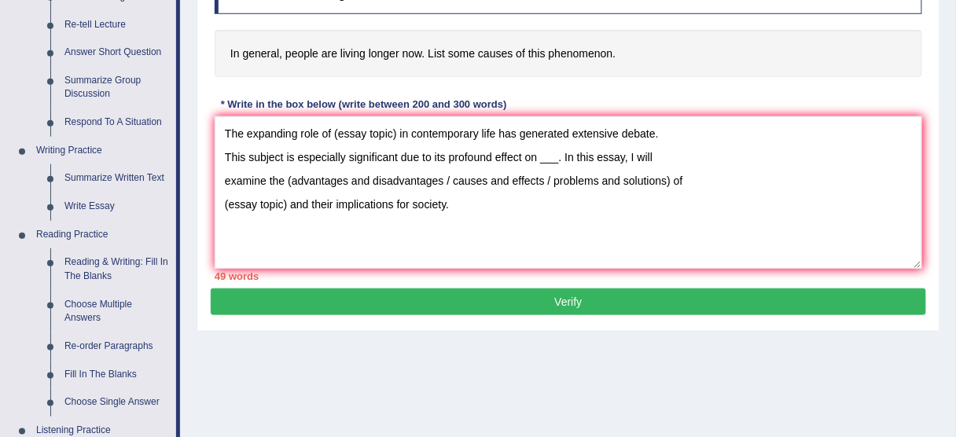
scroll to position [268, 0]
click at [116, 180] on link "Summarize Written Text" at bounding box center [116, 178] width 119 height 28
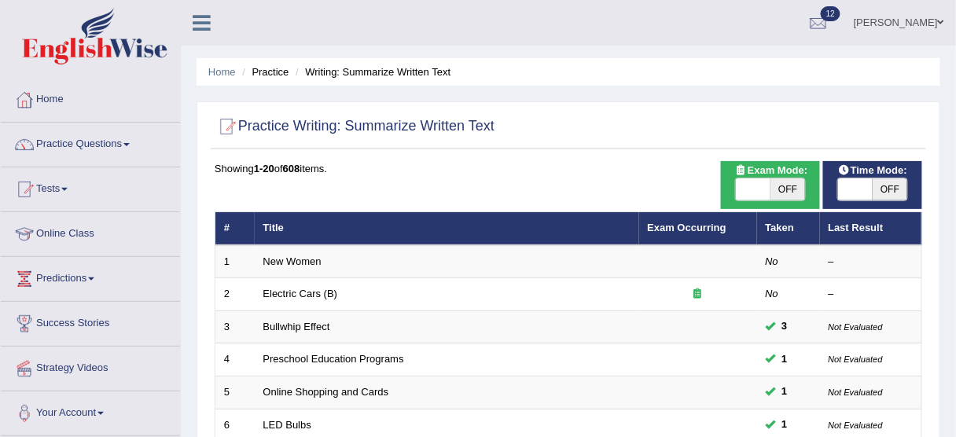
click at [313, 256] on link "New Women" at bounding box center [292, 262] width 58 height 12
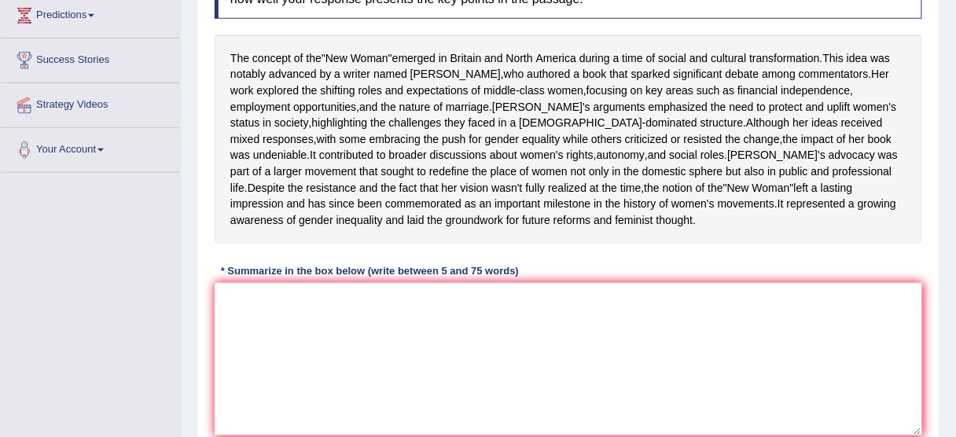
scroll to position [264, 0]
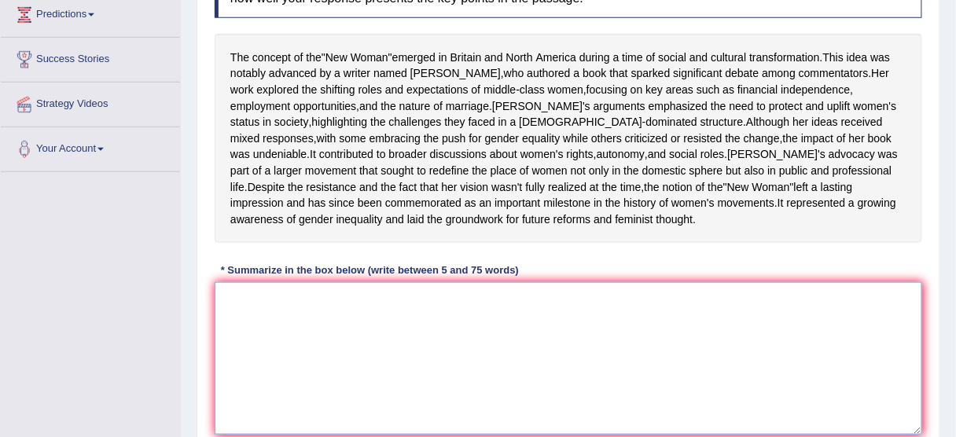
click at [292, 366] on textarea at bounding box center [569, 358] width 708 height 153
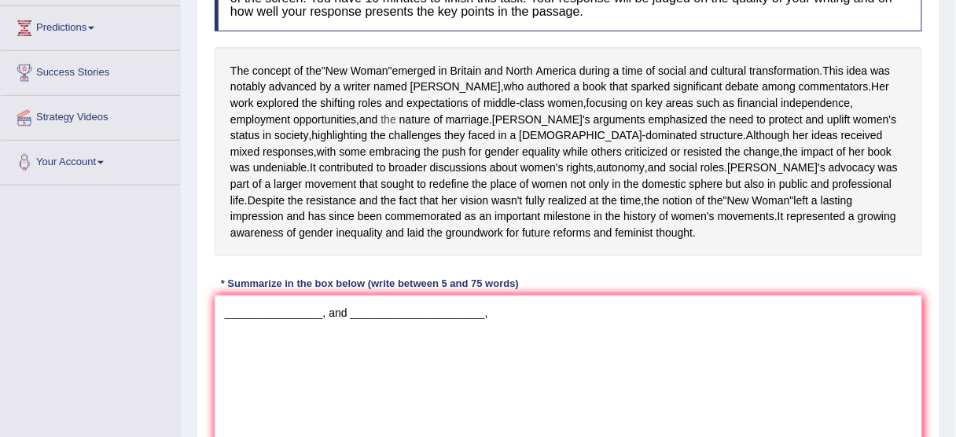
scroll to position [257, 0]
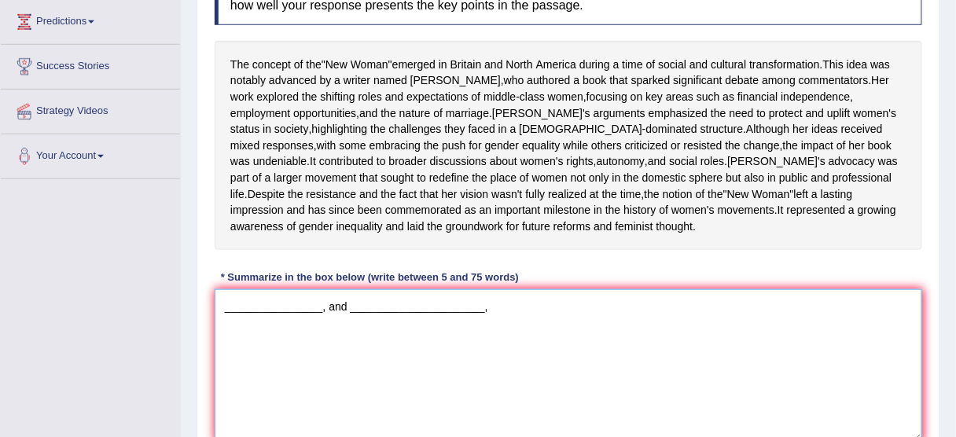
click at [516, 347] on textarea "________________, and ______________________," at bounding box center [569, 365] width 708 height 153
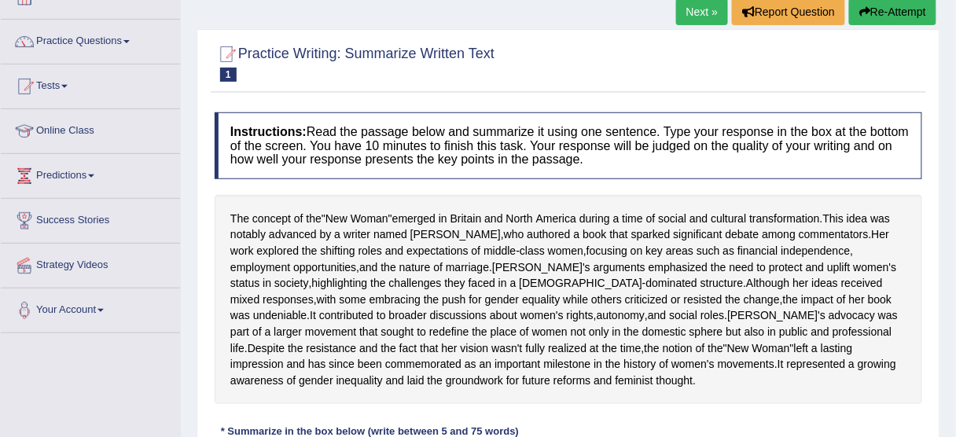
scroll to position [103, 0]
type textarea "________________, and ______________________, furthermore, _________________, m…"
click at [702, 8] on link "Next »" at bounding box center [702, 11] width 52 height 27
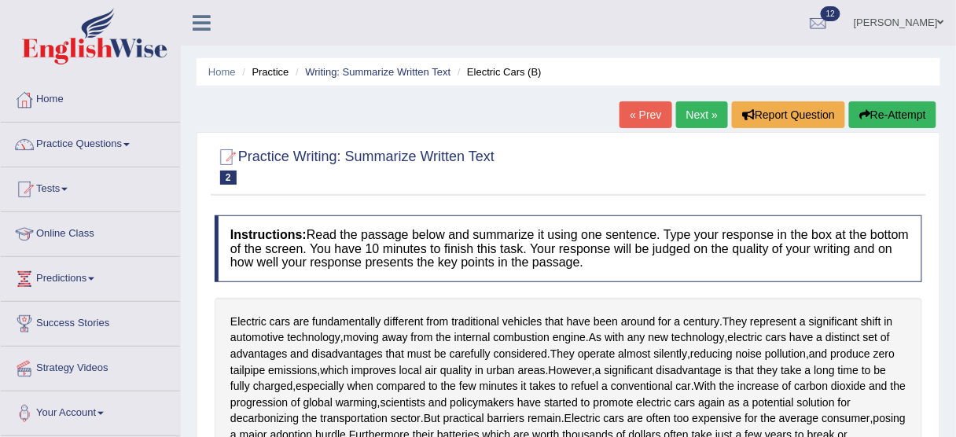
click at [691, 109] on link "Next »" at bounding box center [702, 114] width 52 height 27
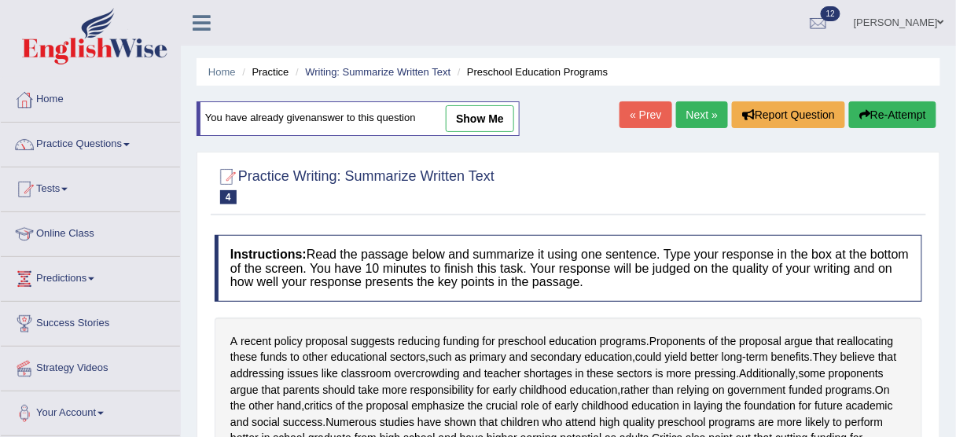
click at [628, 125] on link "« Prev" at bounding box center [646, 114] width 52 height 27
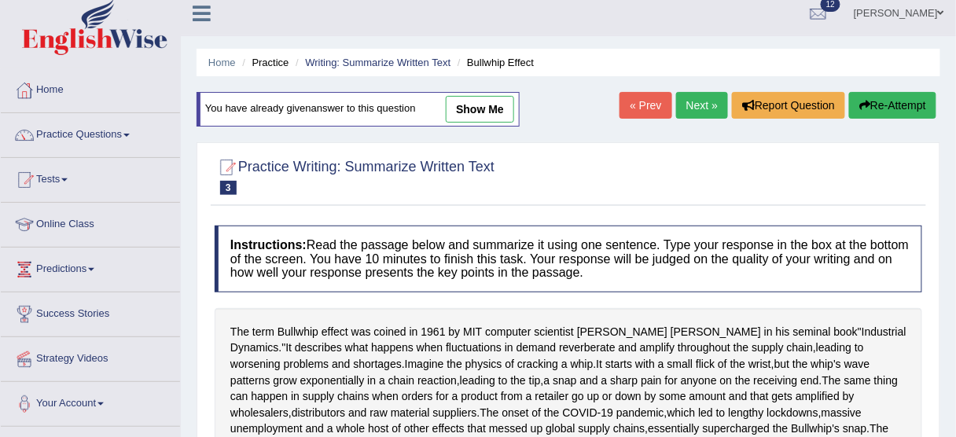
scroll to position [5, 0]
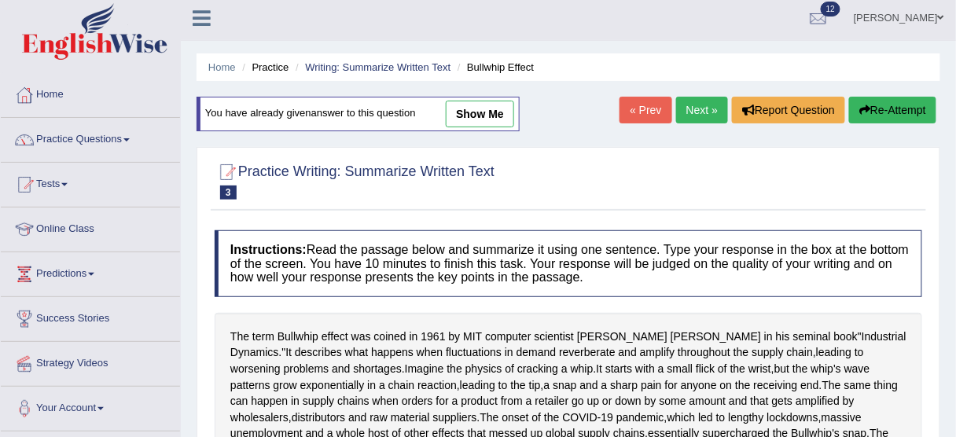
click at [703, 111] on link "Next »" at bounding box center [702, 110] width 52 height 27
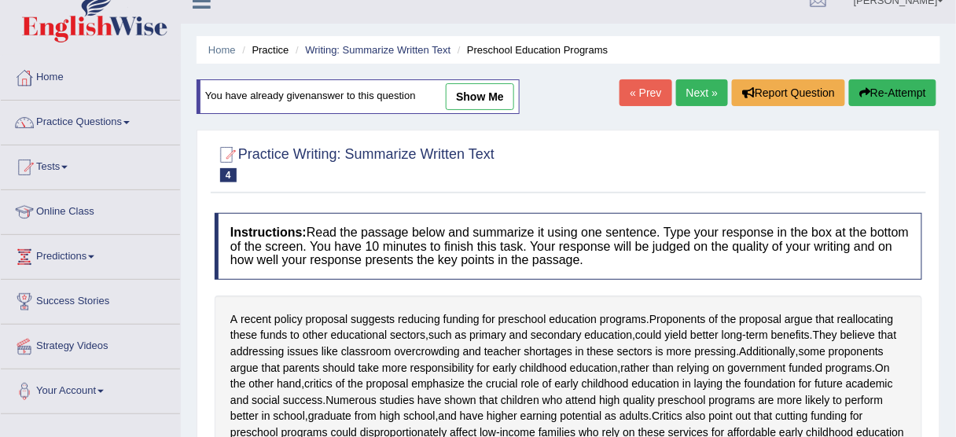
scroll to position [22, 0]
click at [700, 67] on div "Home Practice Writing: Summarize Written Text Preschool Education Programs You …" at bounding box center [569, 391] width 776 height 826
click at [696, 79] on link "Next »" at bounding box center [702, 92] width 52 height 27
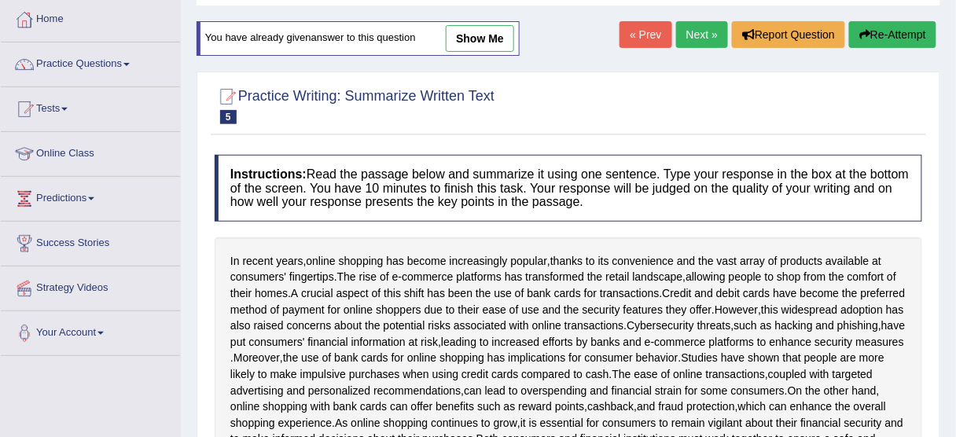
scroll to position [76, 0]
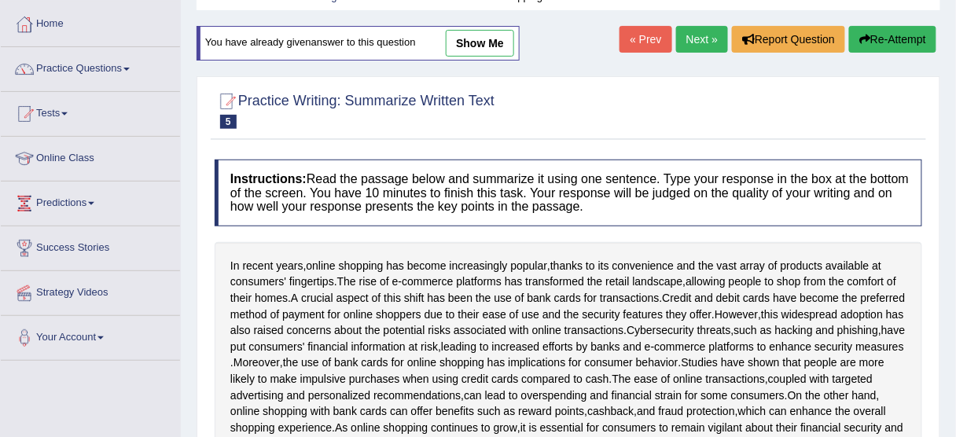
click at [698, 42] on link "Next »" at bounding box center [702, 39] width 52 height 27
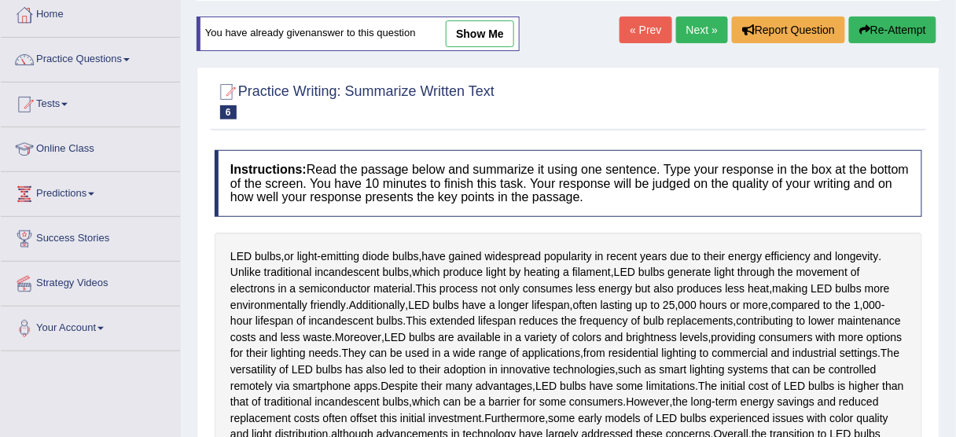
scroll to position [80, 0]
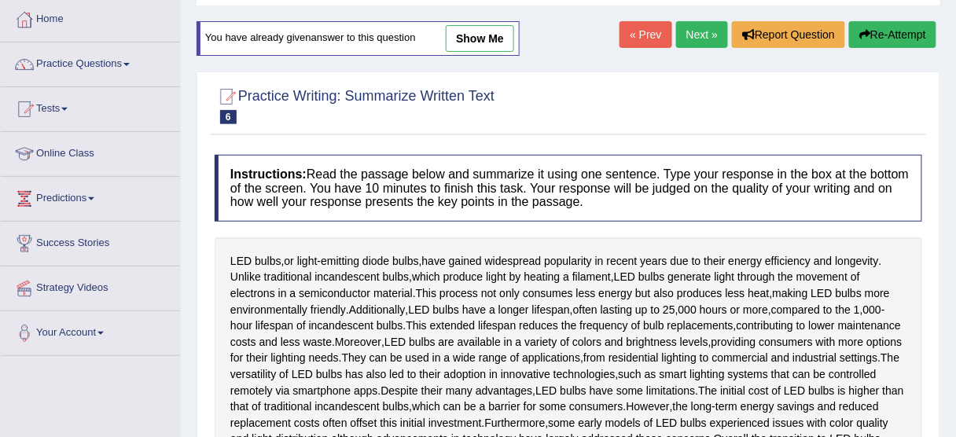
click at [698, 42] on link "Next »" at bounding box center [702, 34] width 52 height 27
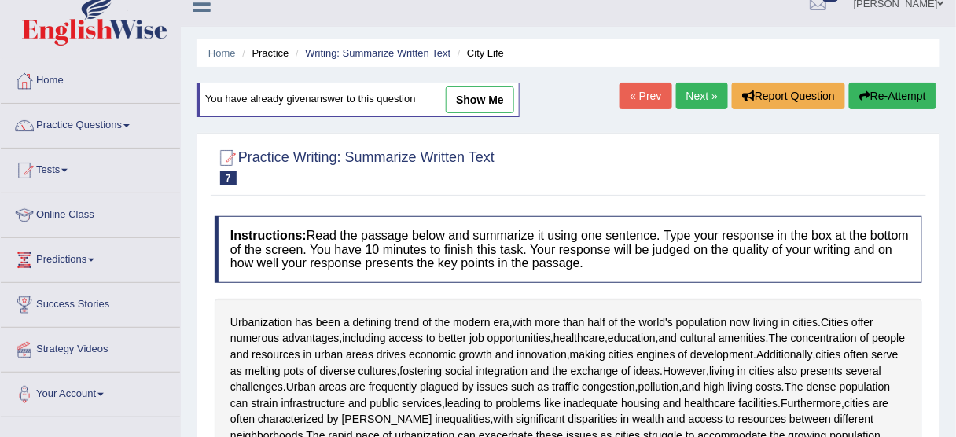
scroll to position [22, 0]
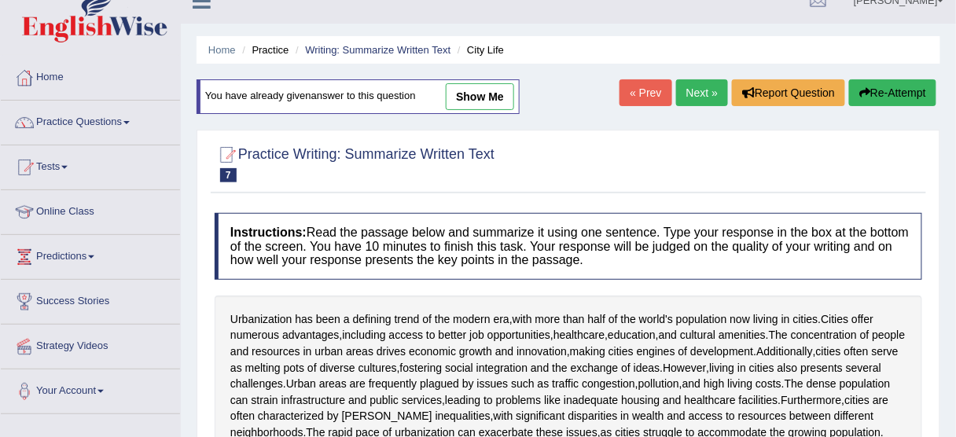
click at [694, 86] on link "Next »" at bounding box center [702, 92] width 52 height 27
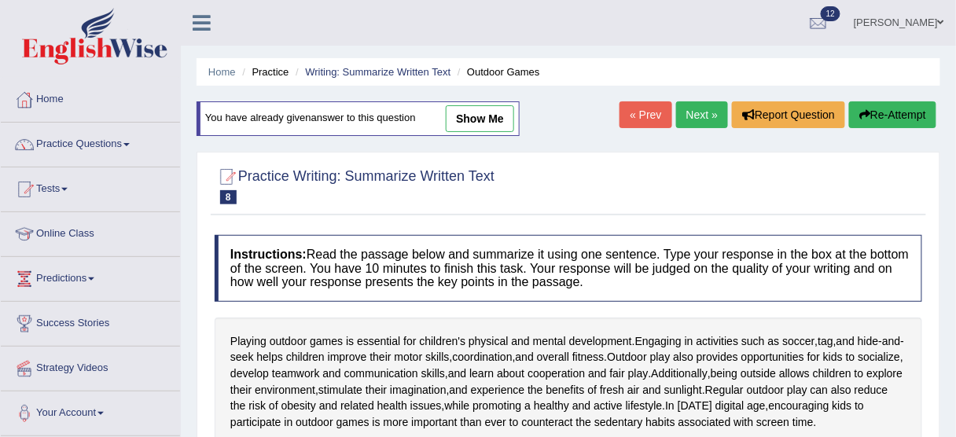
click at [693, 109] on link "Next »" at bounding box center [702, 114] width 52 height 27
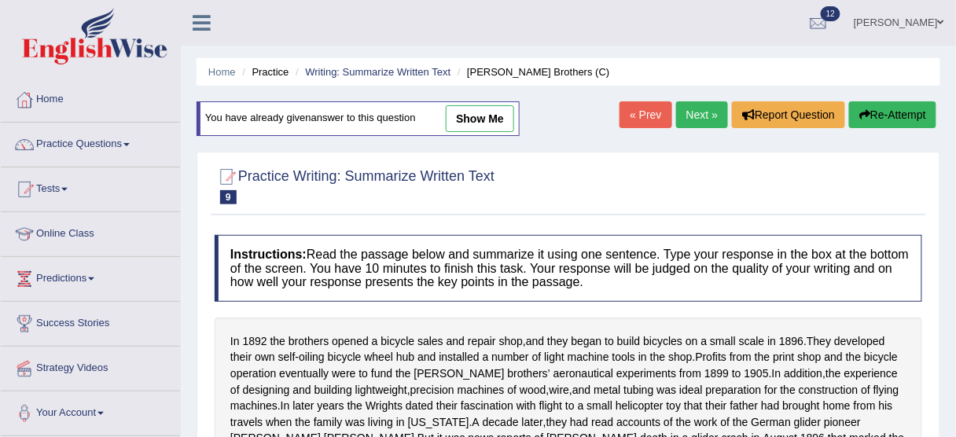
click at [686, 120] on link "Next »" at bounding box center [702, 114] width 52 height 27
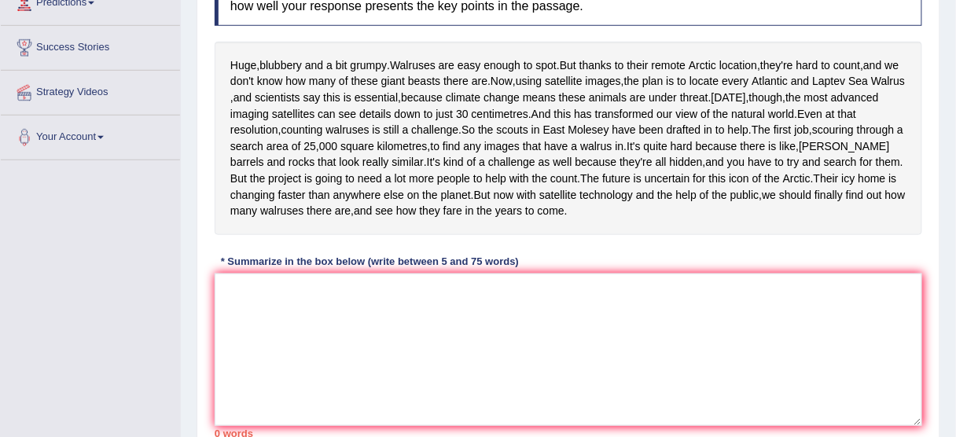
scroll to position [284, 0]
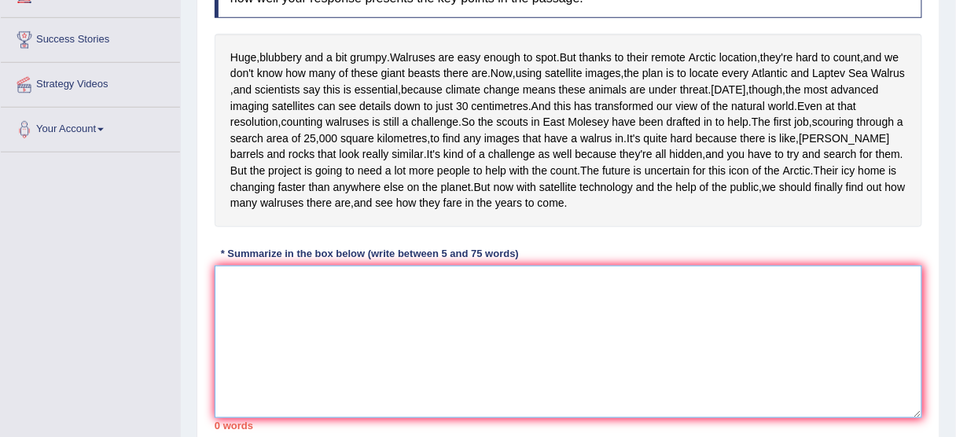
click at [315, 366] on textarea at bounding box center [569, 342] width 708 height 153
type textarea "D"
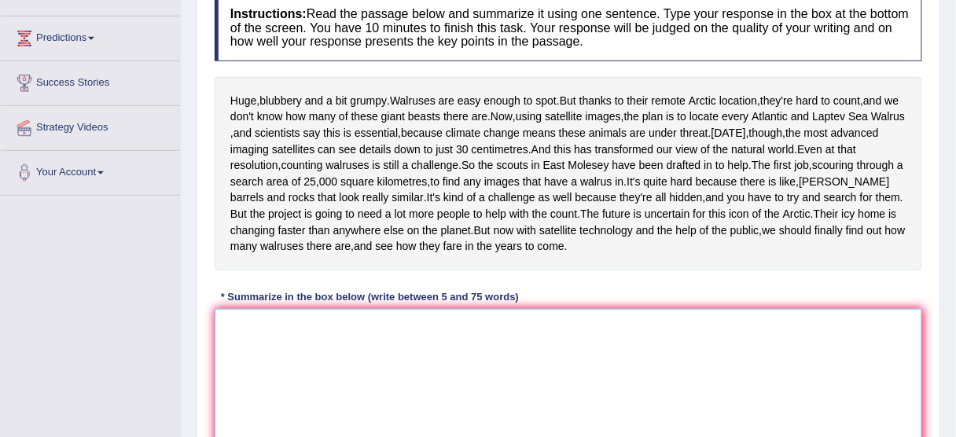
scroll to position [240, 0]
